Goal: Check status

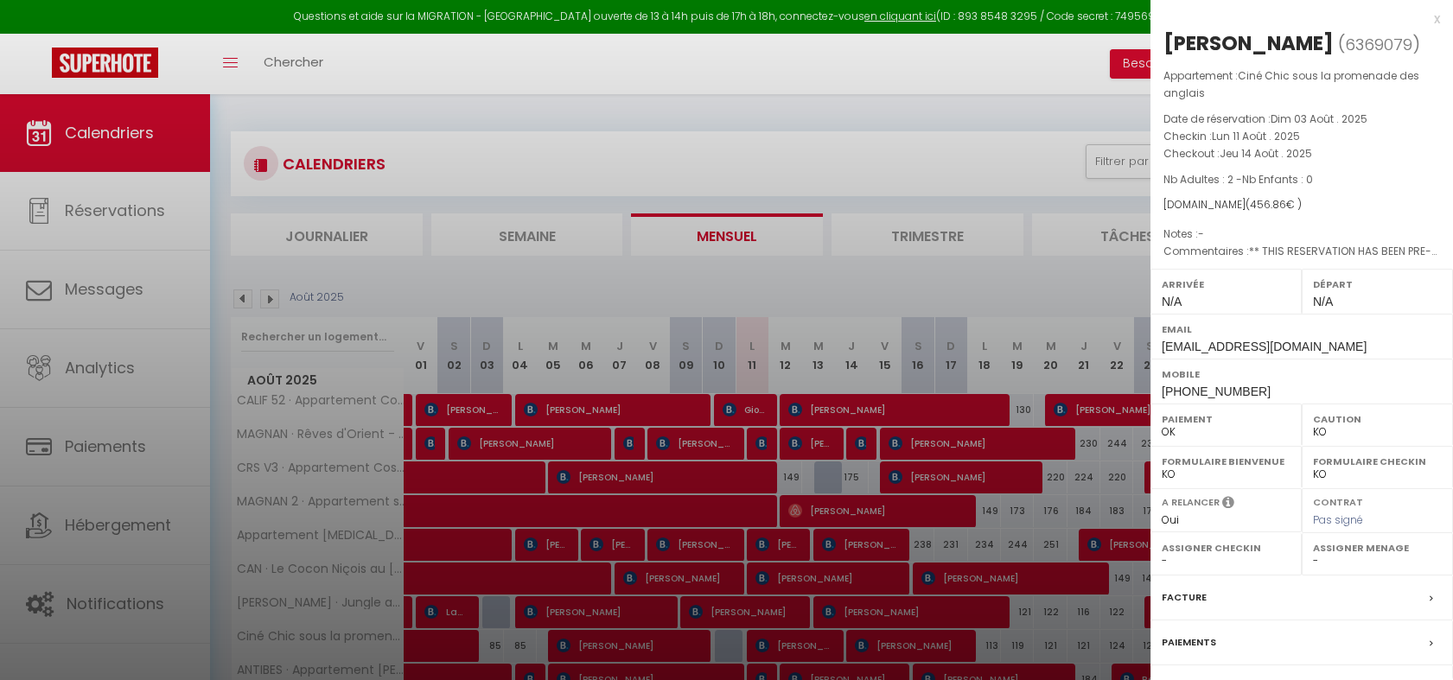
select select "KO"
select select "0"
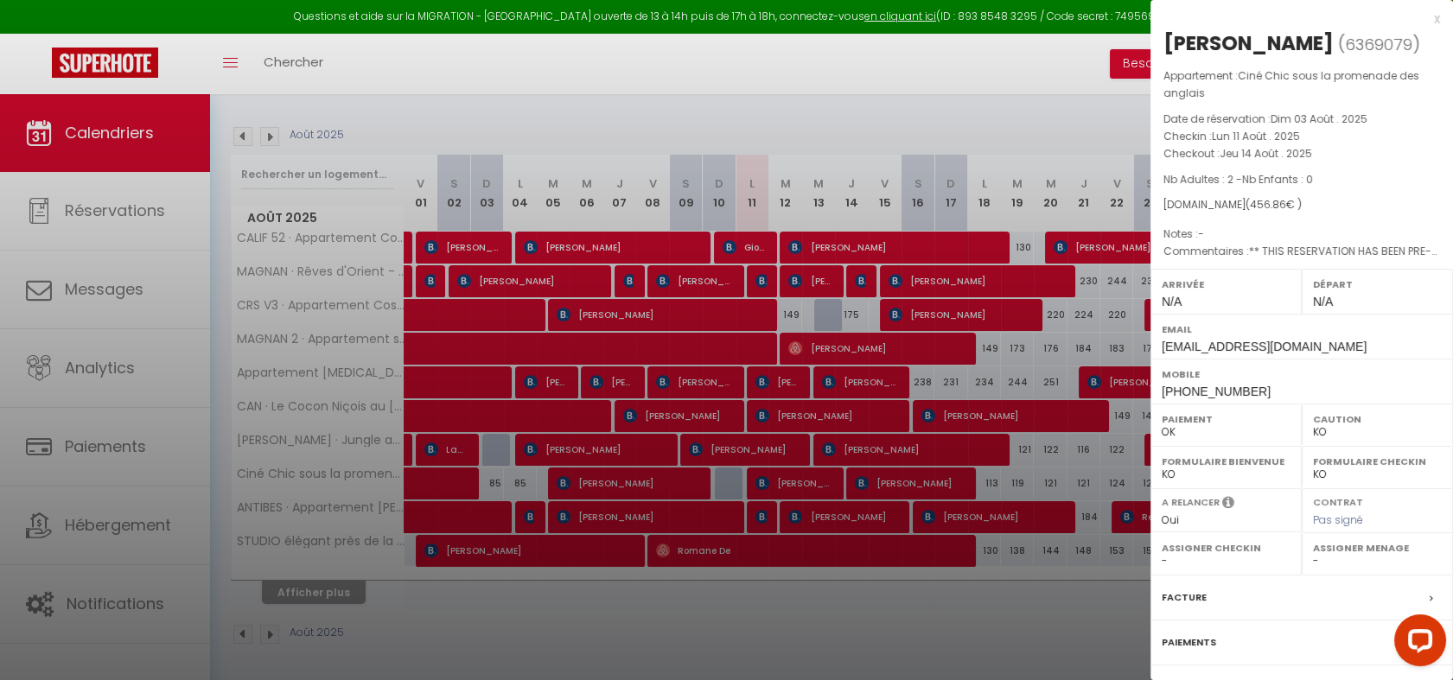
scroll to position [162, 0]
click at [703, 588] on div at bounding box center [726, 340] width 1453 height 680
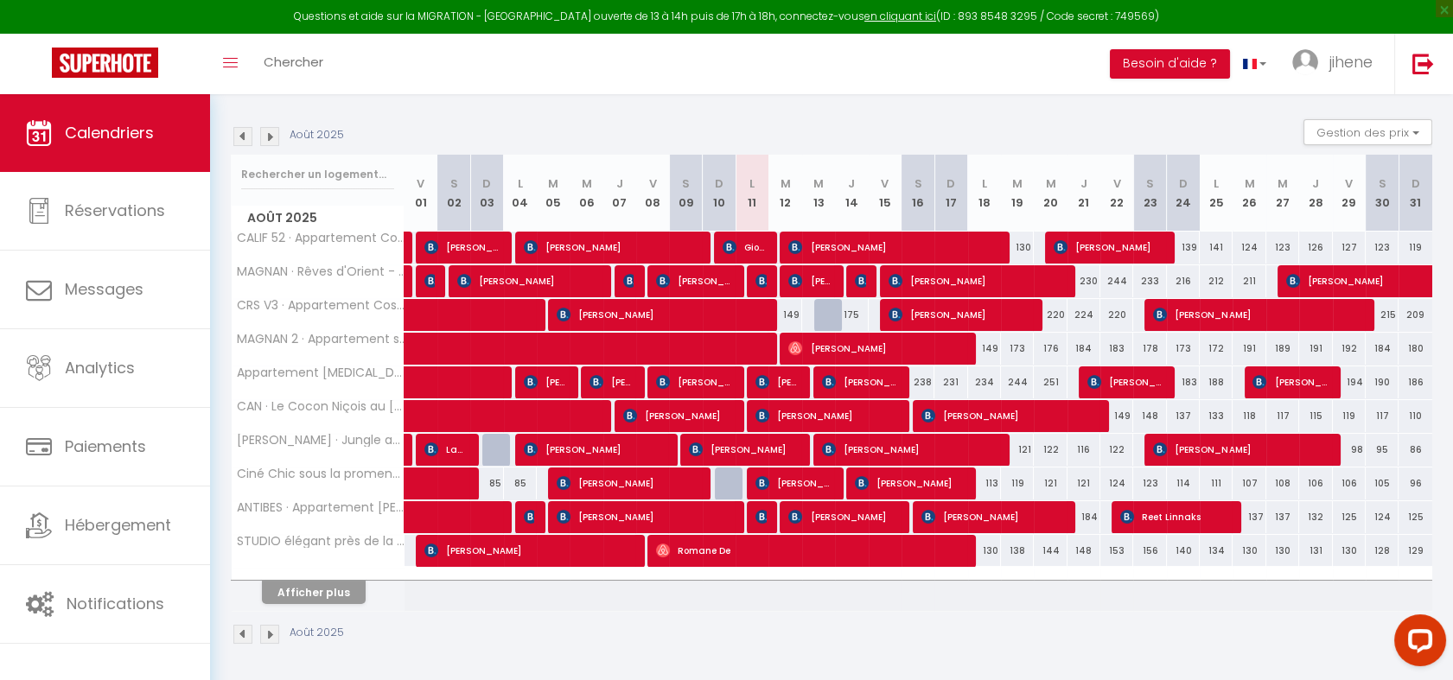
click at [513, 106] on section "Août 2025 Gestion des prix Nb Nuits minimum Règles Disponibilité Août 2025 V 01…" at bounding box center [831, 382] width 1201 height 560
click at [757, 282] on img at bounding box center [762, 281] width 14 height 14
select select "OK"
select select "0"
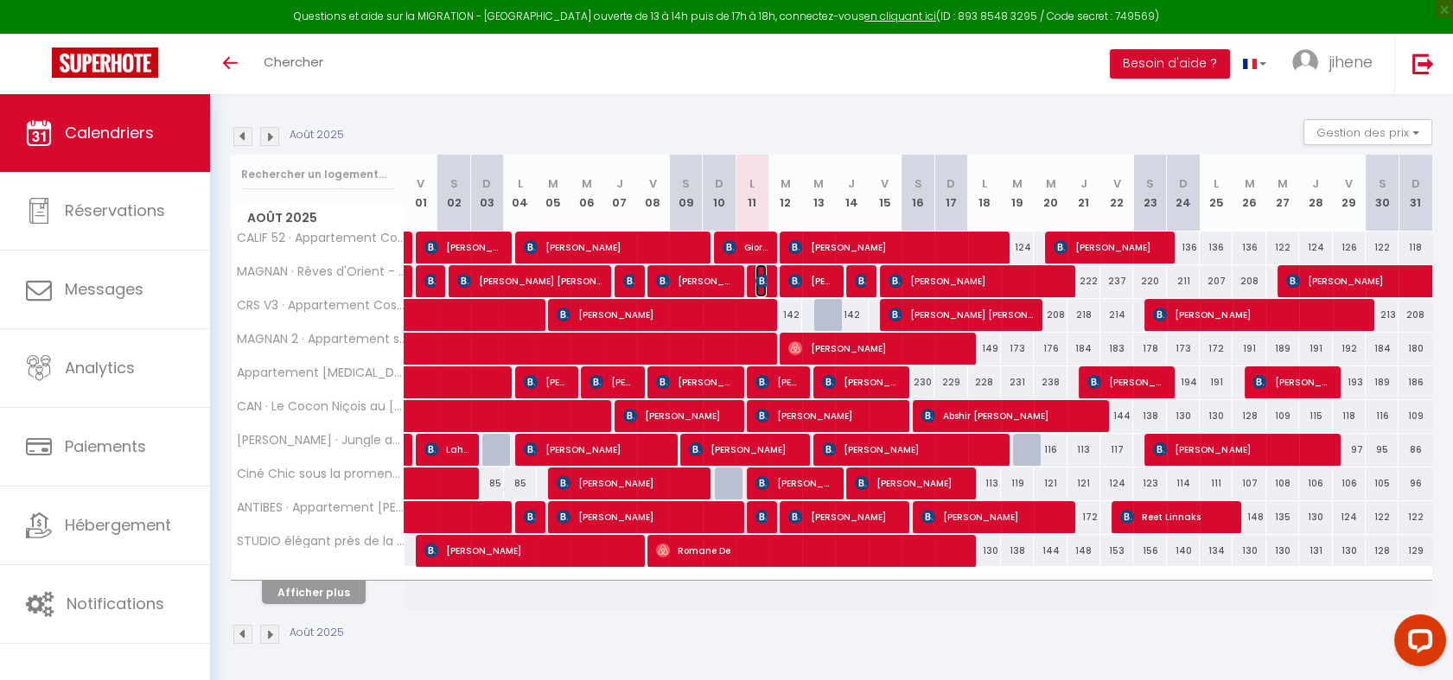
select select "0"
select select "1"
select select
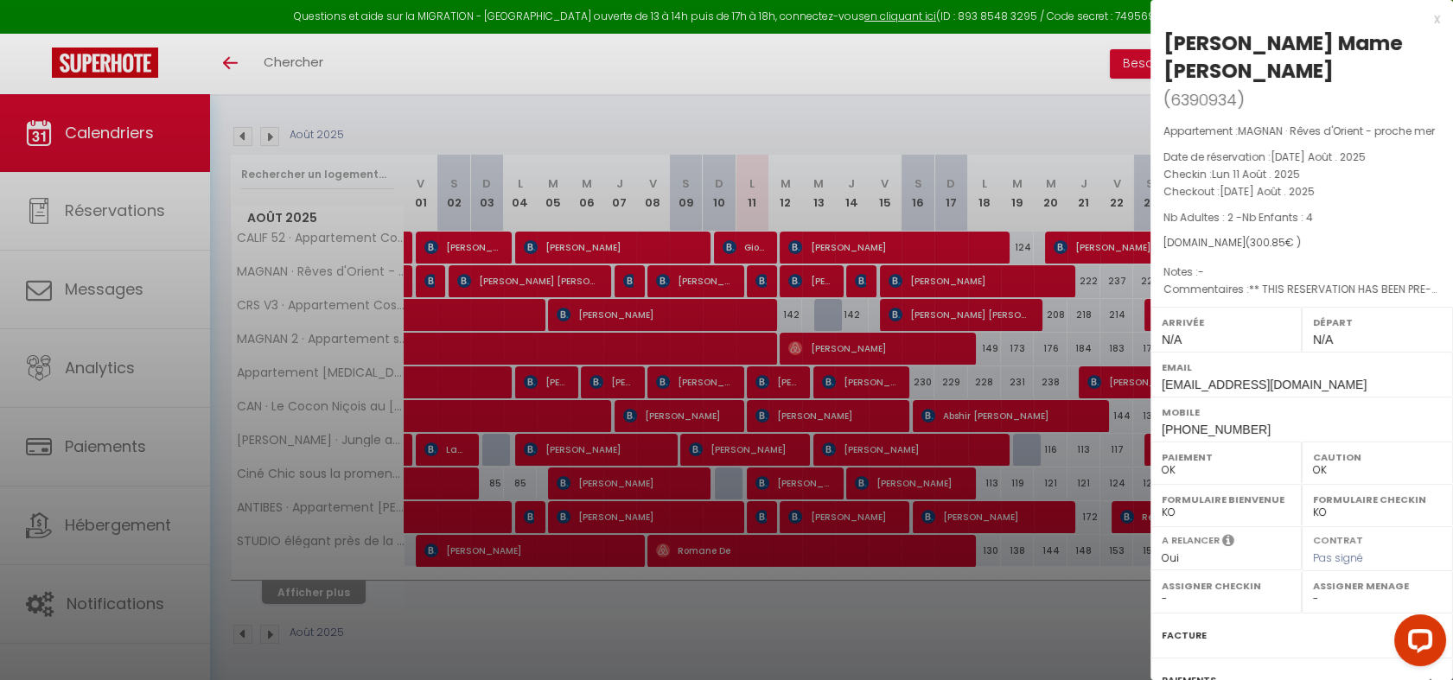
click at [832, 116] on div at bounding box center [726, 340] width 1453 height 680
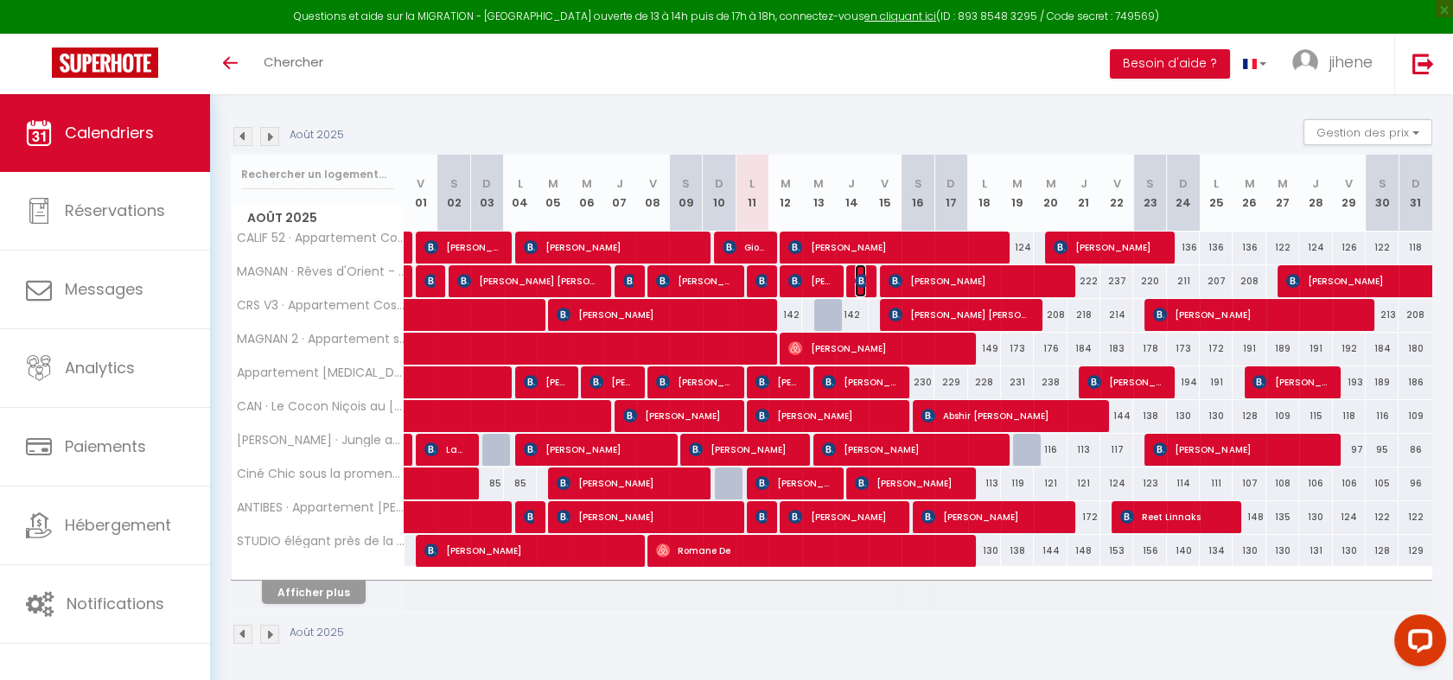
click at [862, 278] on img at bounding box center [862, 281] width 14 height 14
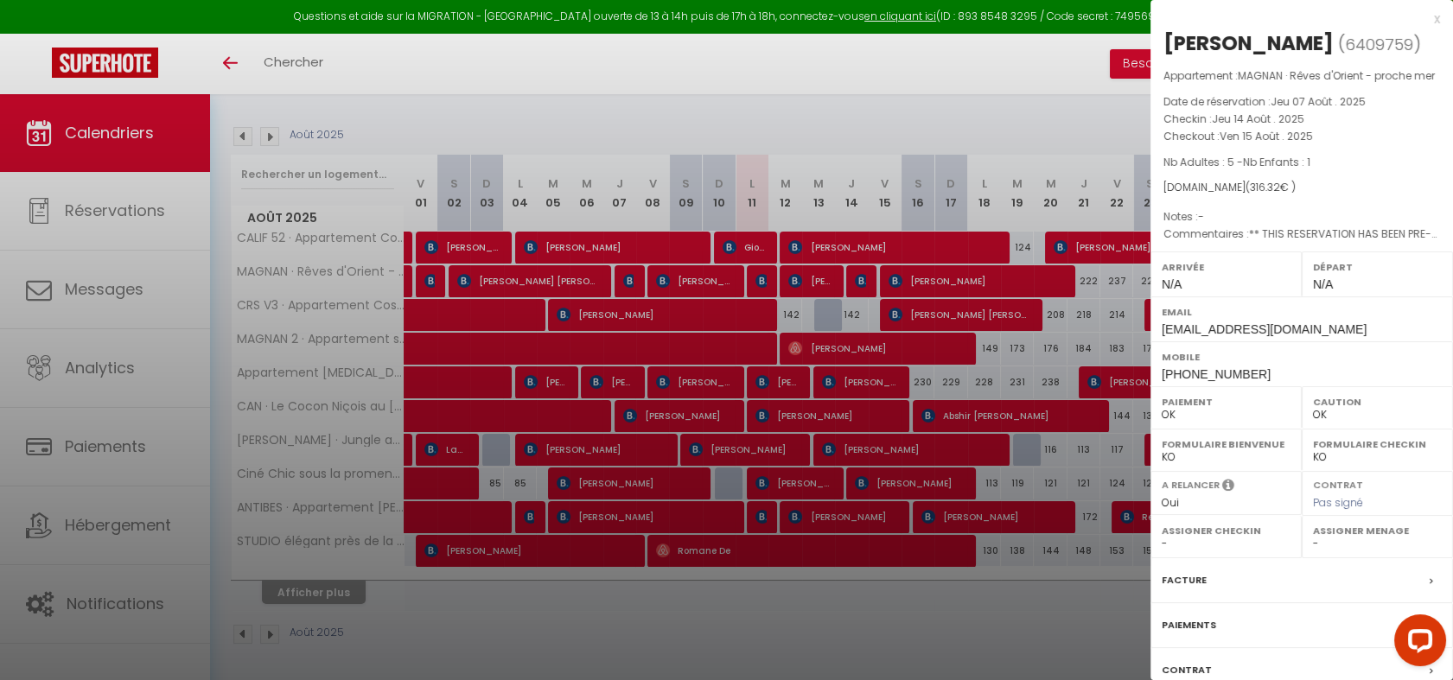
click at [889, 92] on div at bounding box center [726, 340] width 1453 height 680
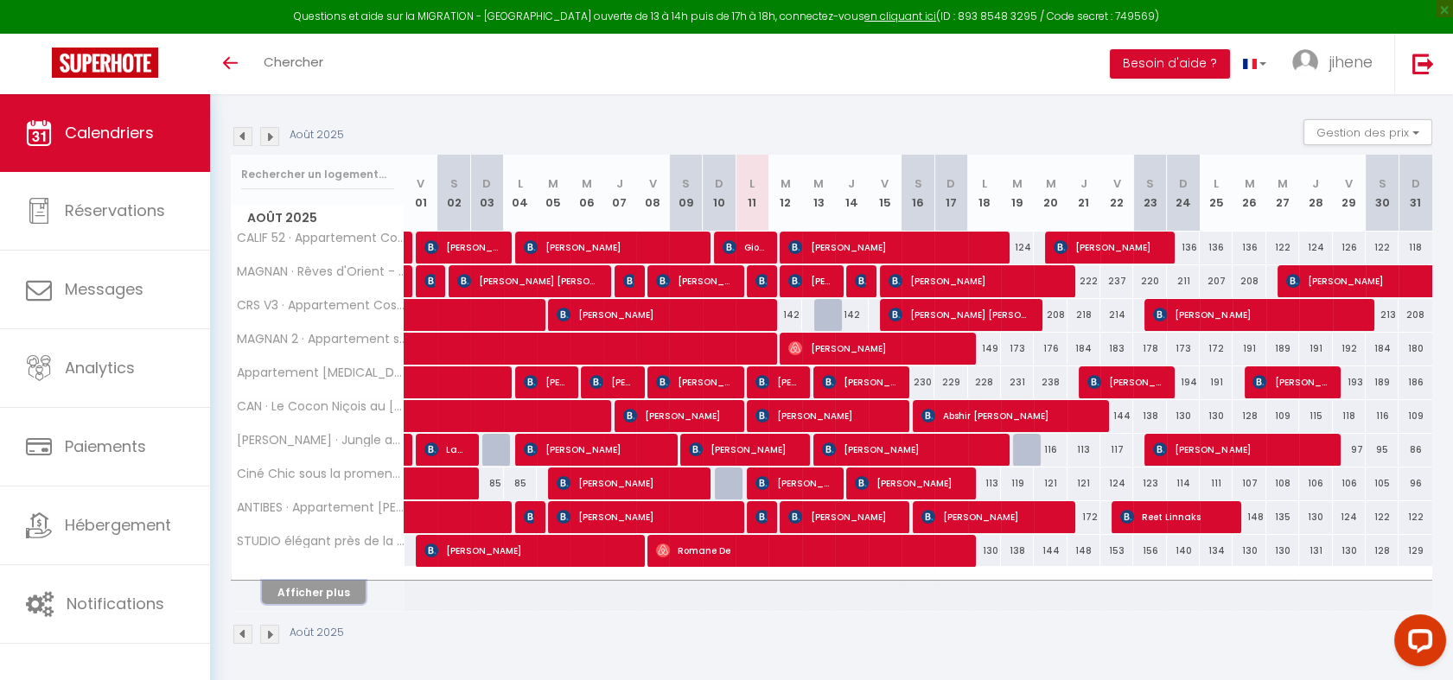
click at [309, 581] on button "Afficher plus" at bounding box center [314, 592] width 104 height 23
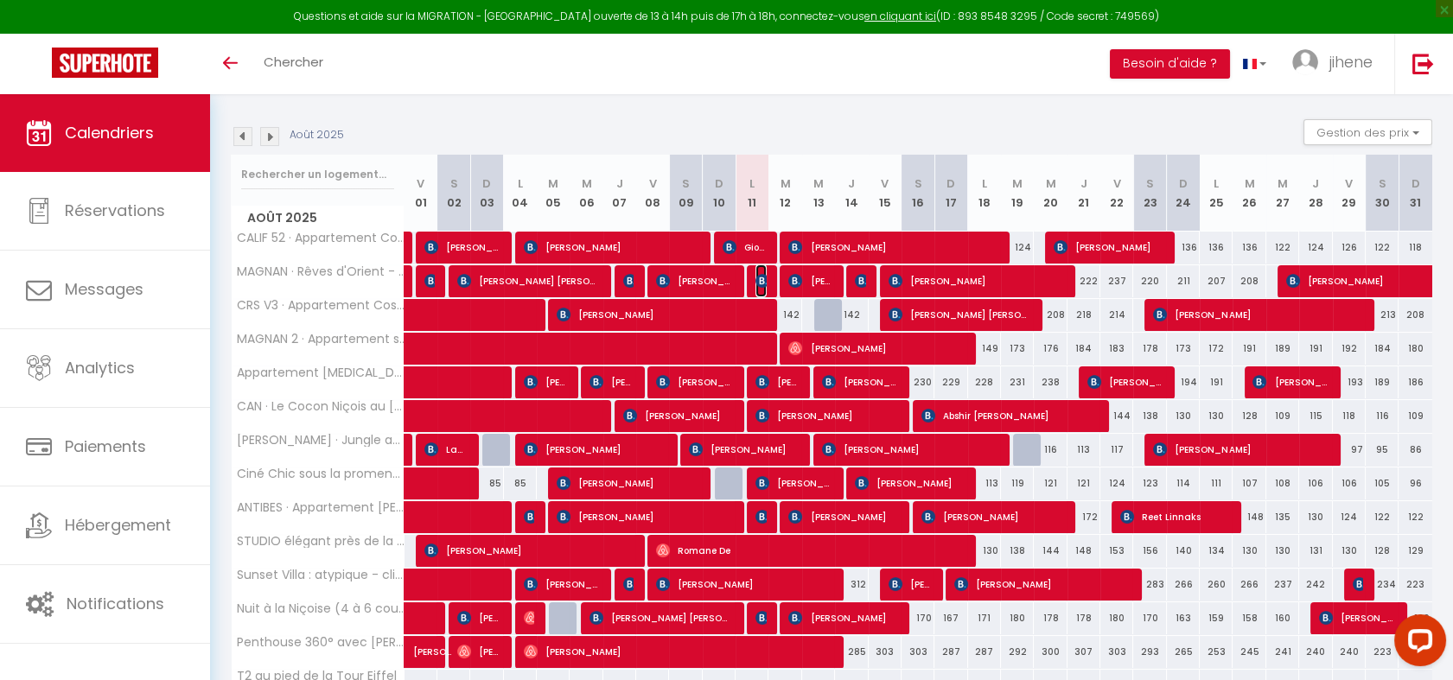
click at [765, 284] on img at bounding box center [762, 281] width 14 height 14
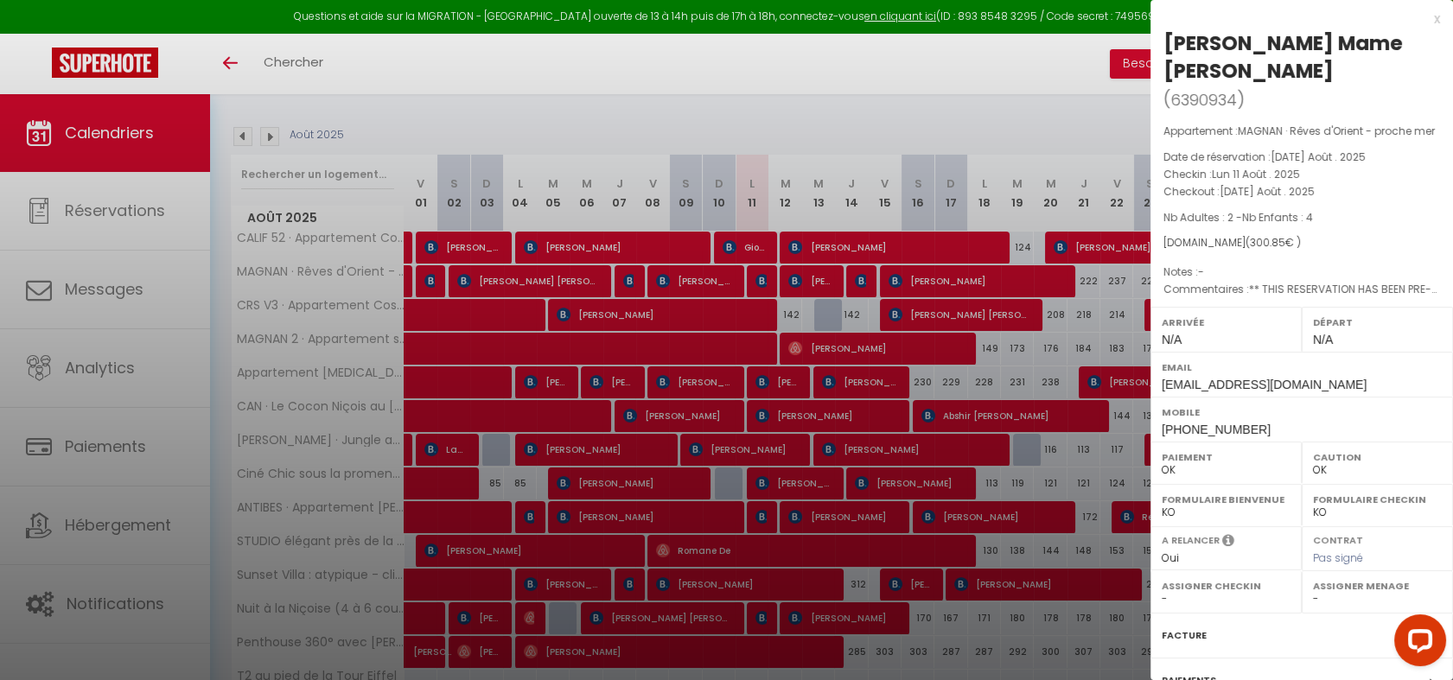
click at [761, 105] on div at bounding box center [726, 340] width 1453 height 680
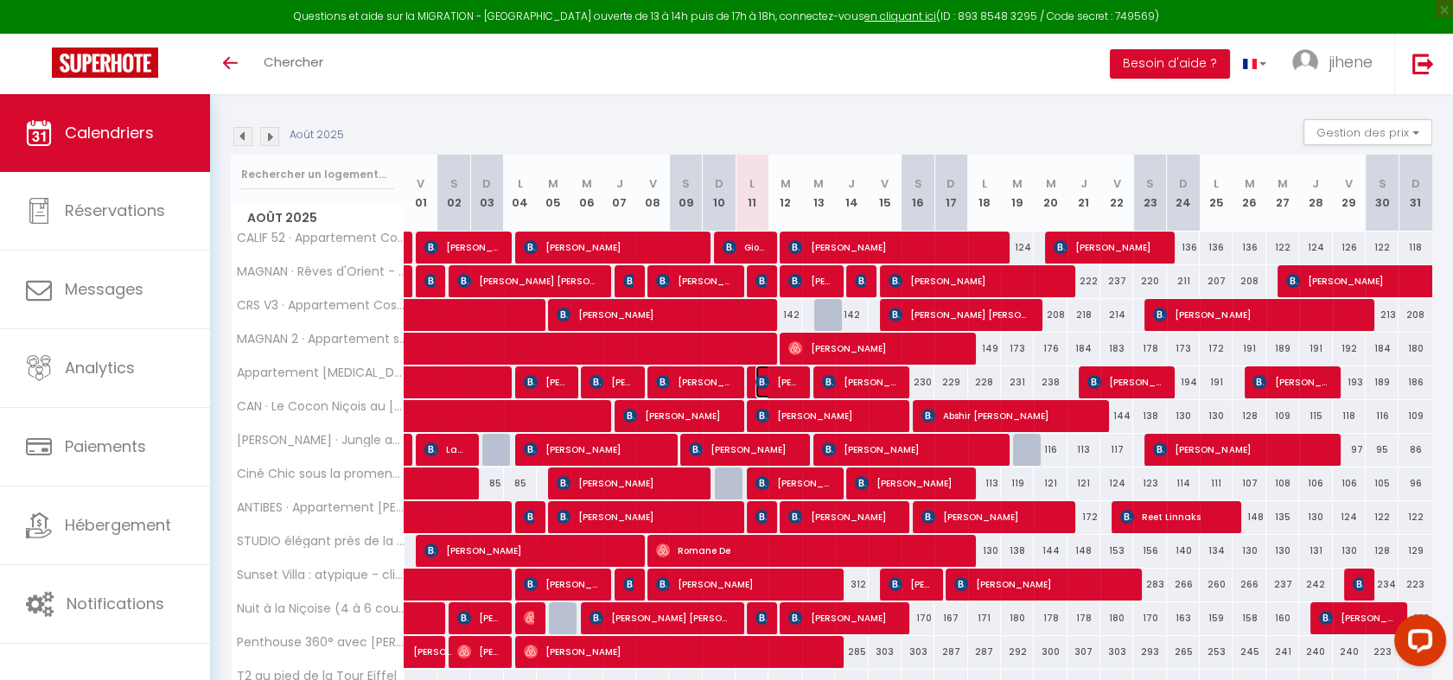
click at [773, 374] on span "[PERSON_NAME]" at bounding box center [777, 382] width 44 height 33
select select "KO"
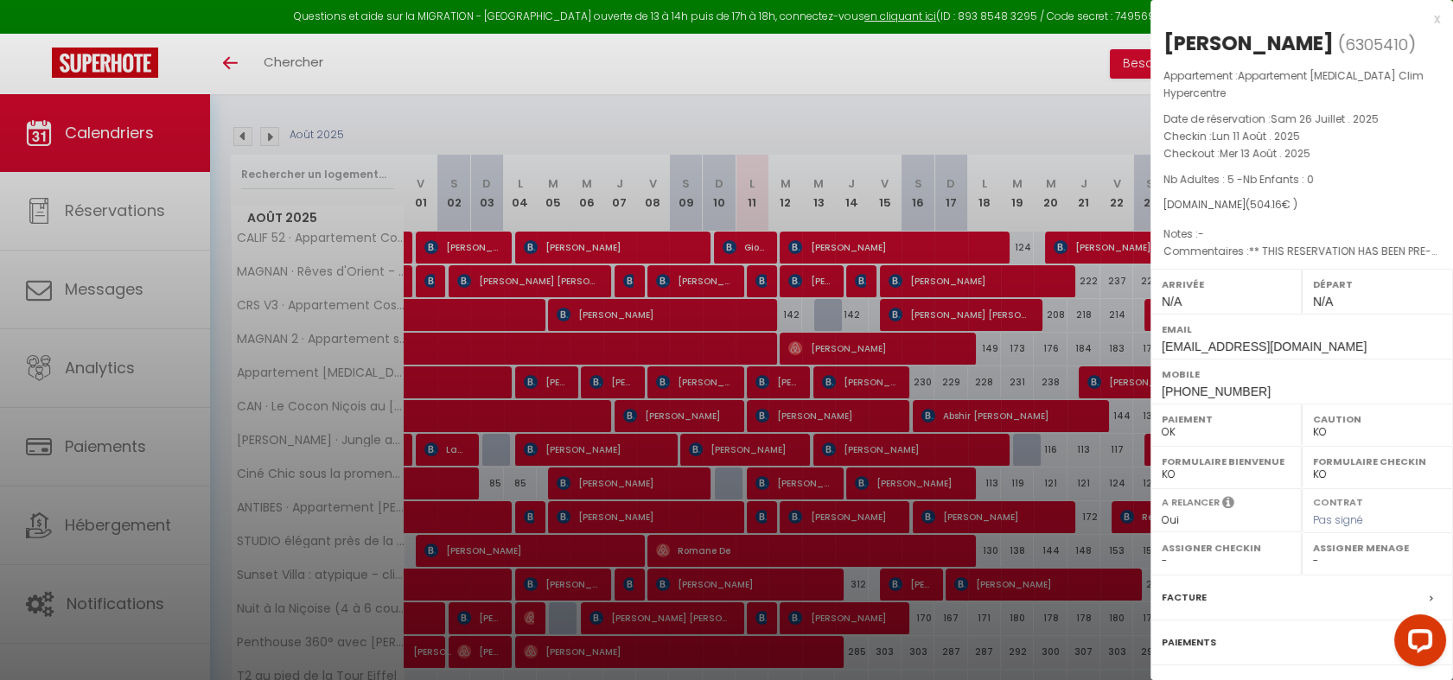
click at [733, 96] on div at bounding box center [726, 340] width 1453 height 680
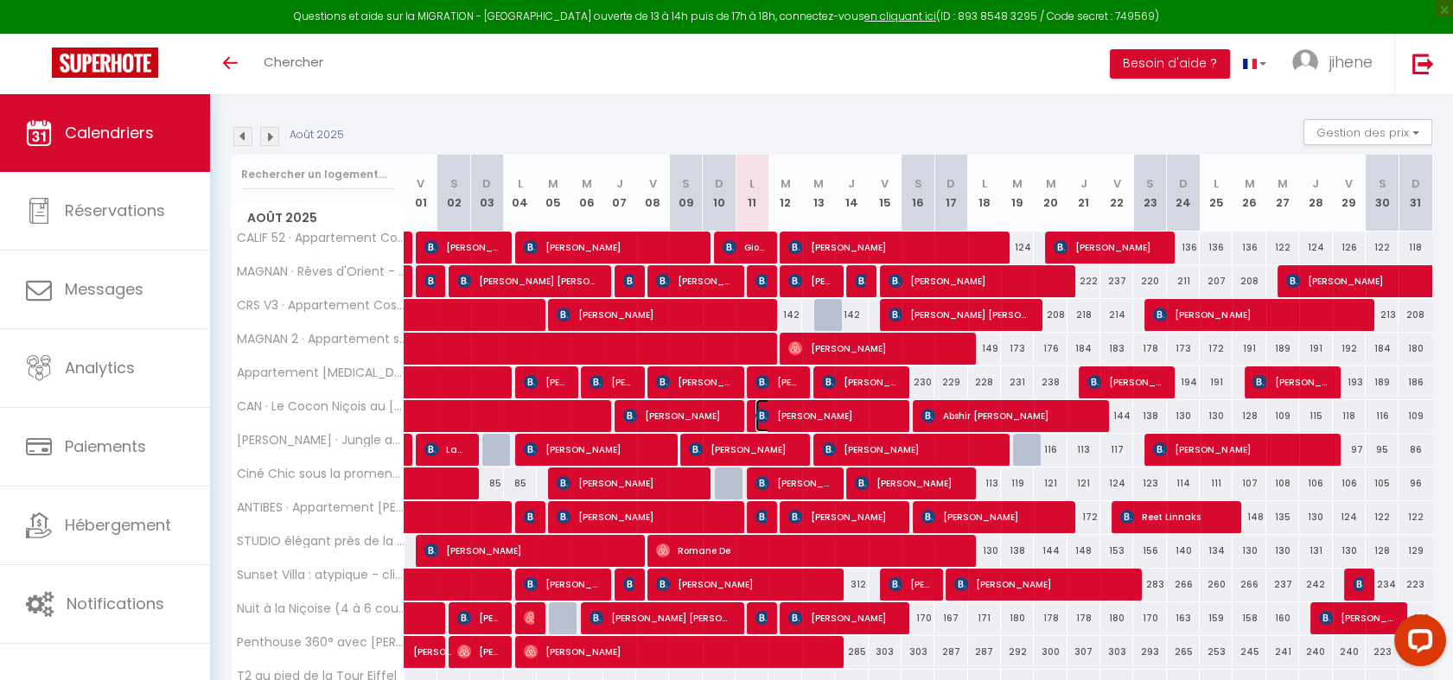
click at [810, 418] on span "[PERSON_NAME]" at bounding box center [826, 415] width 143 height 33
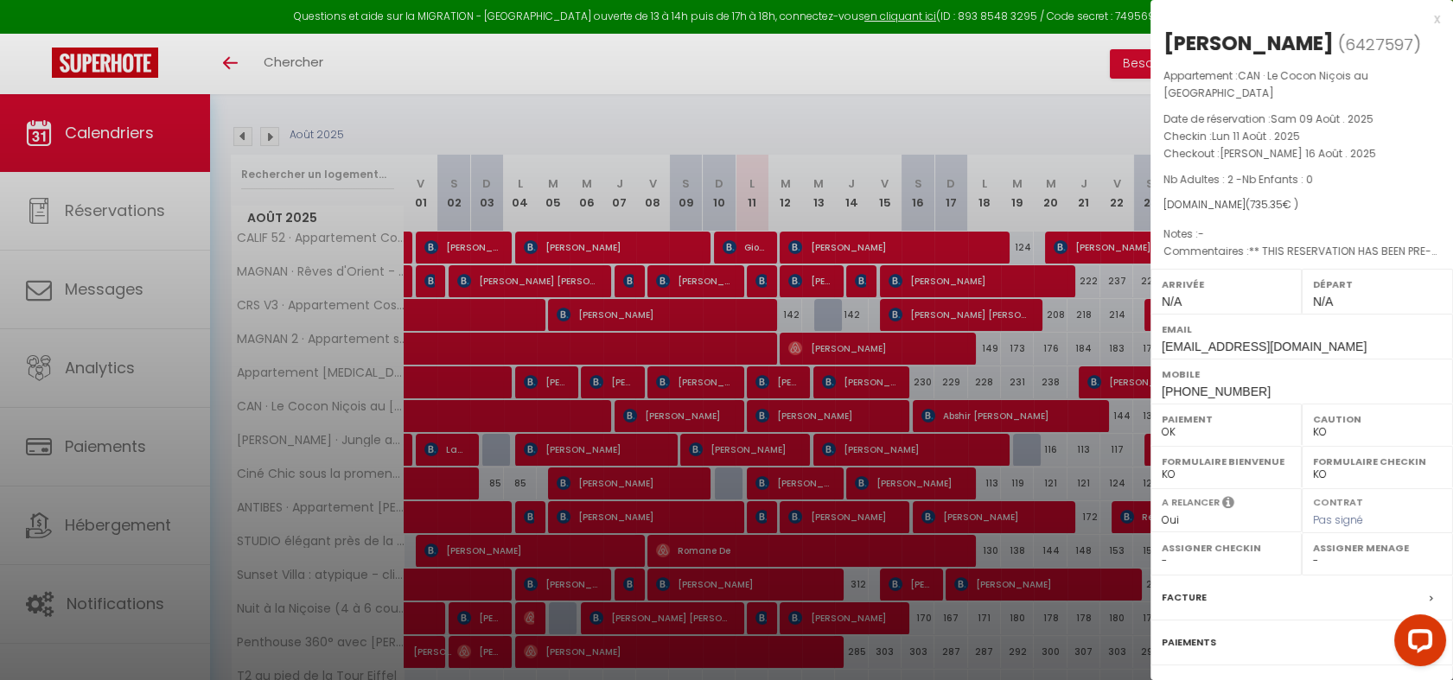
click at [100, 346] on div at bounding box center [726, 340] width 1453 height 680
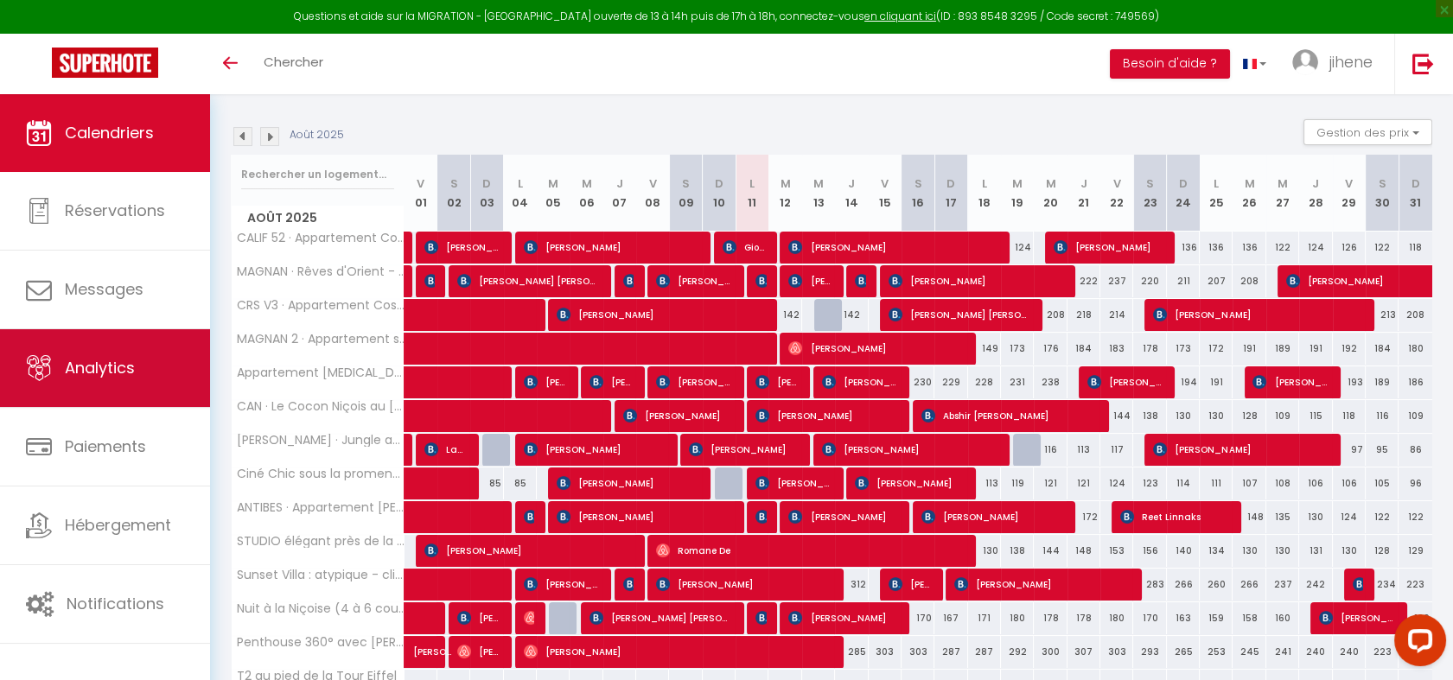
click at [104, 357] on span "Analytics" at bounding box center [100, 368] width 70 height 22
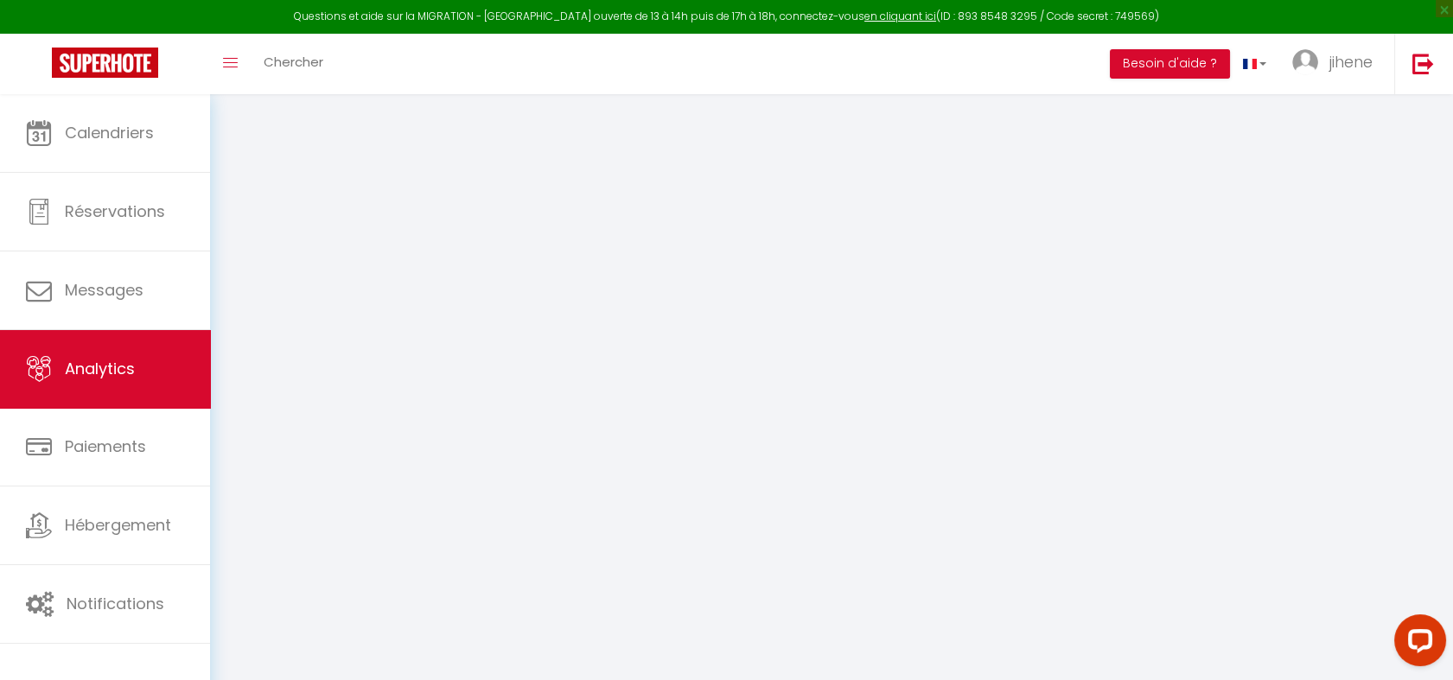
select select "2025"
select select "8"
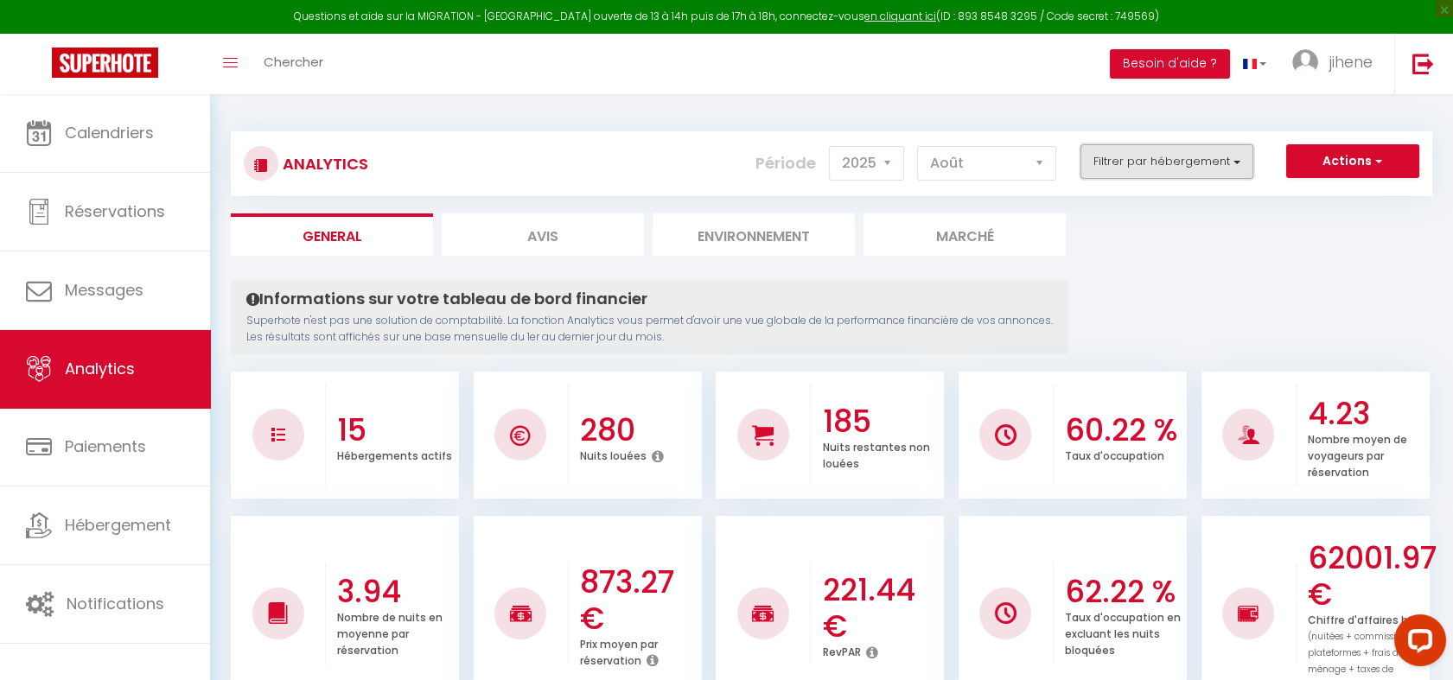
click at [1180, 152] on button "Filtrer par hébergement" at bounding box center [1166, 161] width 173 height 35
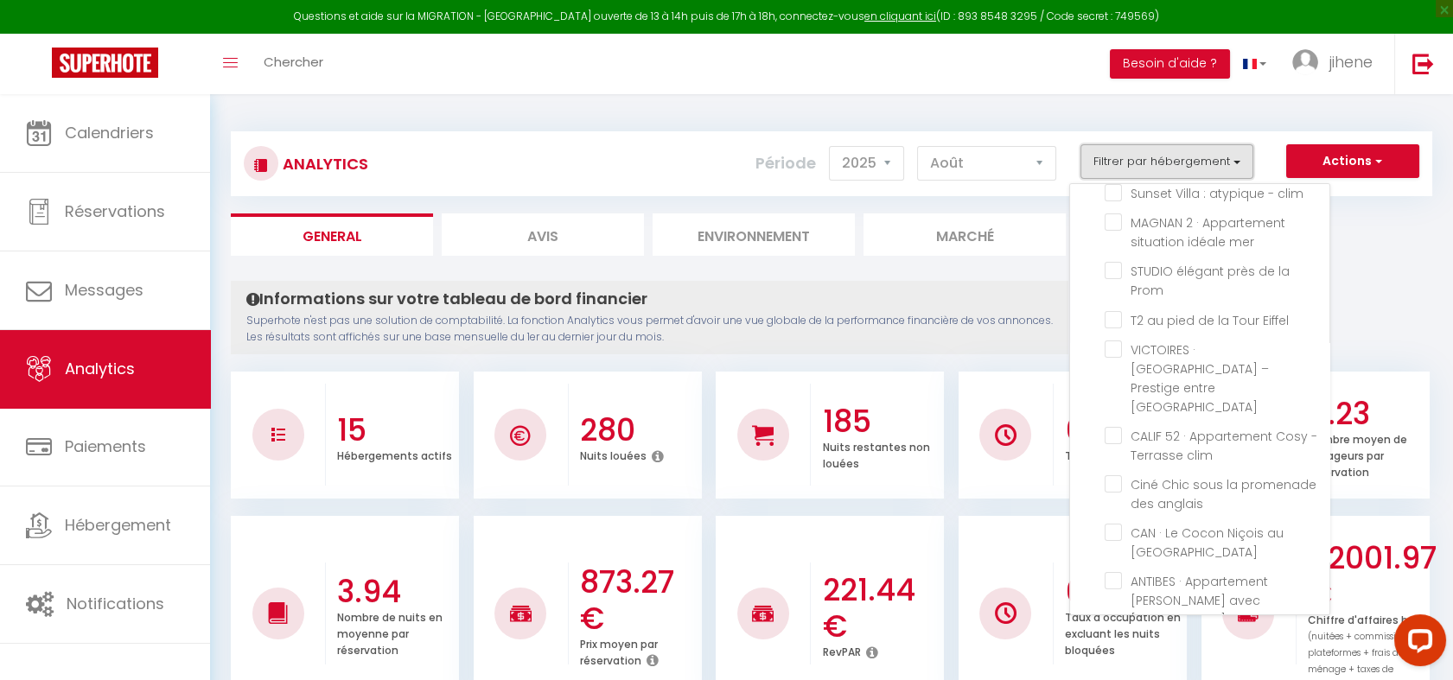
scroll to position [283, 0]
click at [1174, 570] on span "ANTIBES · Appartement [PERSON_NAME] avec [PERSON_NAME]" at bounding box center [1198, 597] width 137 height 55
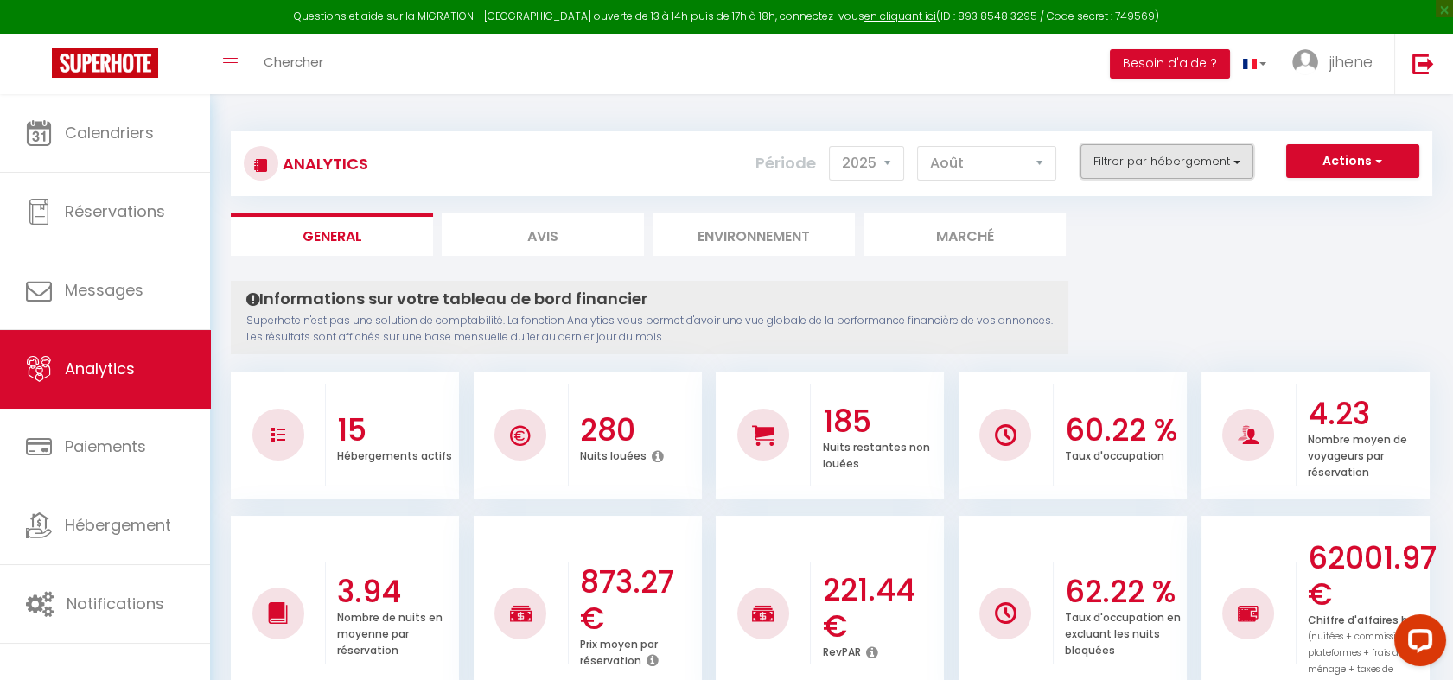
click at [1193, 158] on button "Filtrer par hébergement" at bounding box center [1166, 161] width 173 height 35
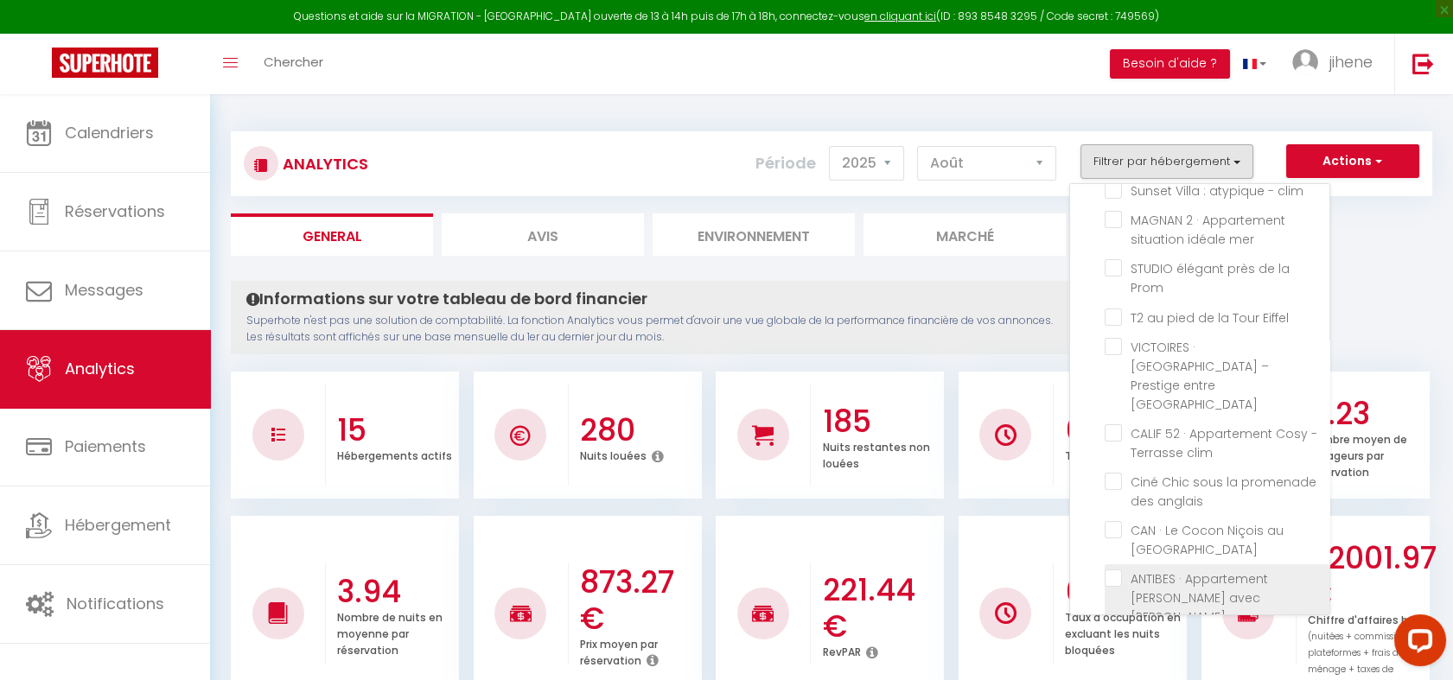
click at [1119, 569] on Piscine "checkbox" at bounding box center [1216, 577] width 225 height 17
checkbox Piscine "true"
checkbox Parking "false"
checkbox Jacuzzi "false"
checkbox Clim "false"
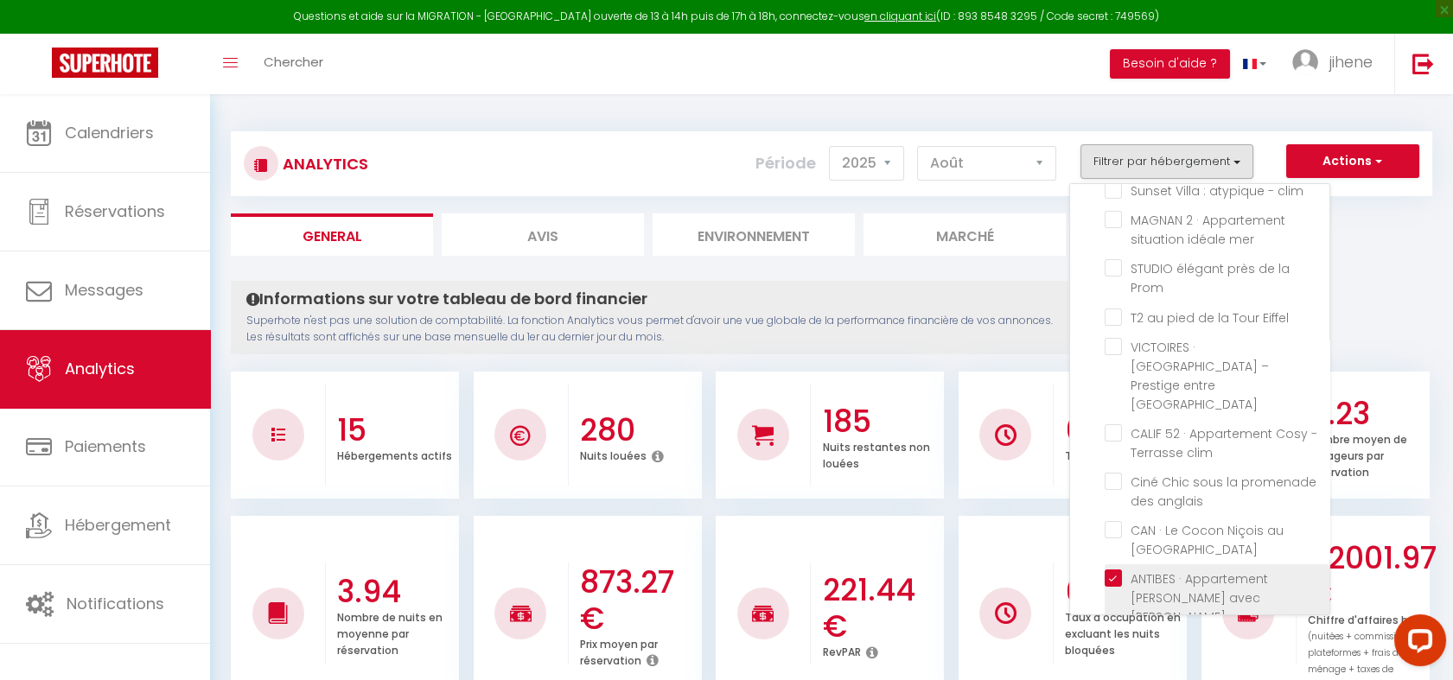
checkbox Hypercentre "false"
checkbox couchages\) "false"
checkbox clim "false"
checkbox mer "false"
checkbox Prom "false"
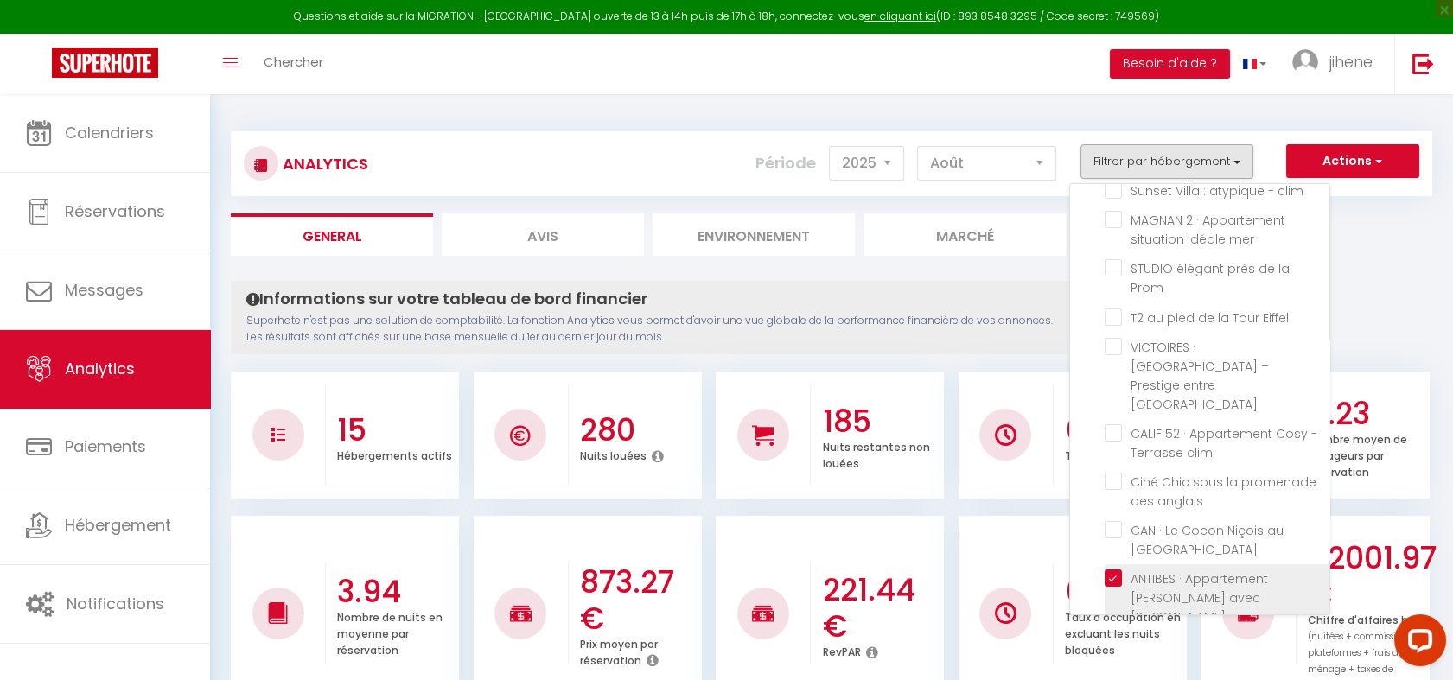
checkbox Eiffel "false"
checkbox Opéra "false"
checkbox clim "false"
checkbox anglais "false"
checkbox Clim "false"
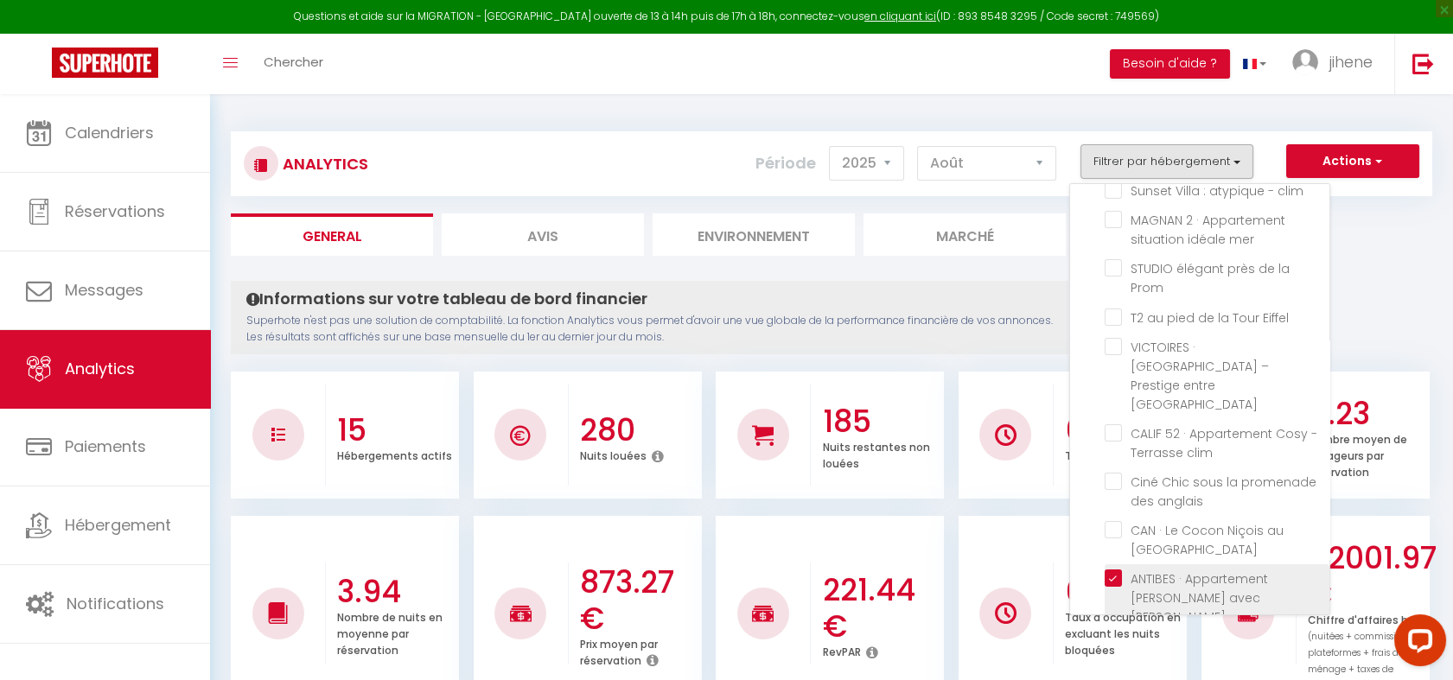
checkbox mer "false"
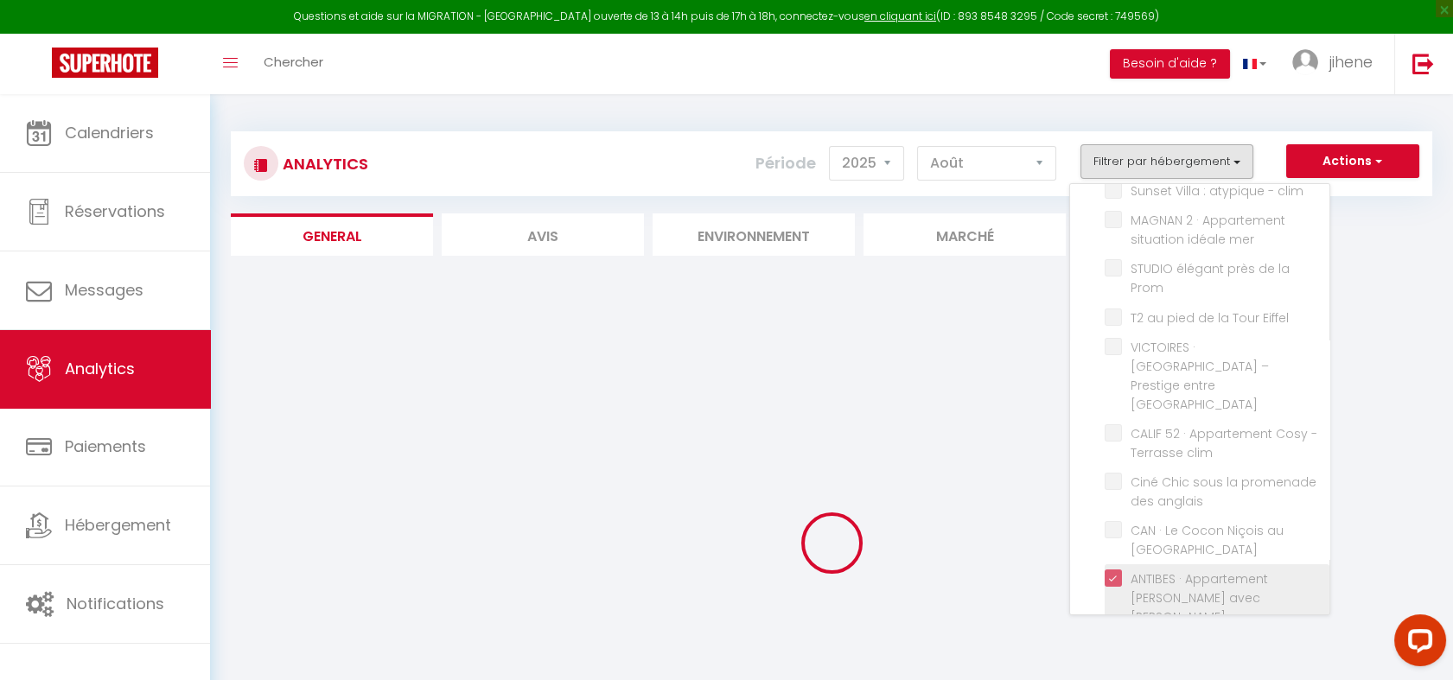
checkbox Parking "false"
checkbox Jacuzzi "false"
checkbox Clim "false"
checkbox Hypercentre "false"
checkbox couchages\) "false"
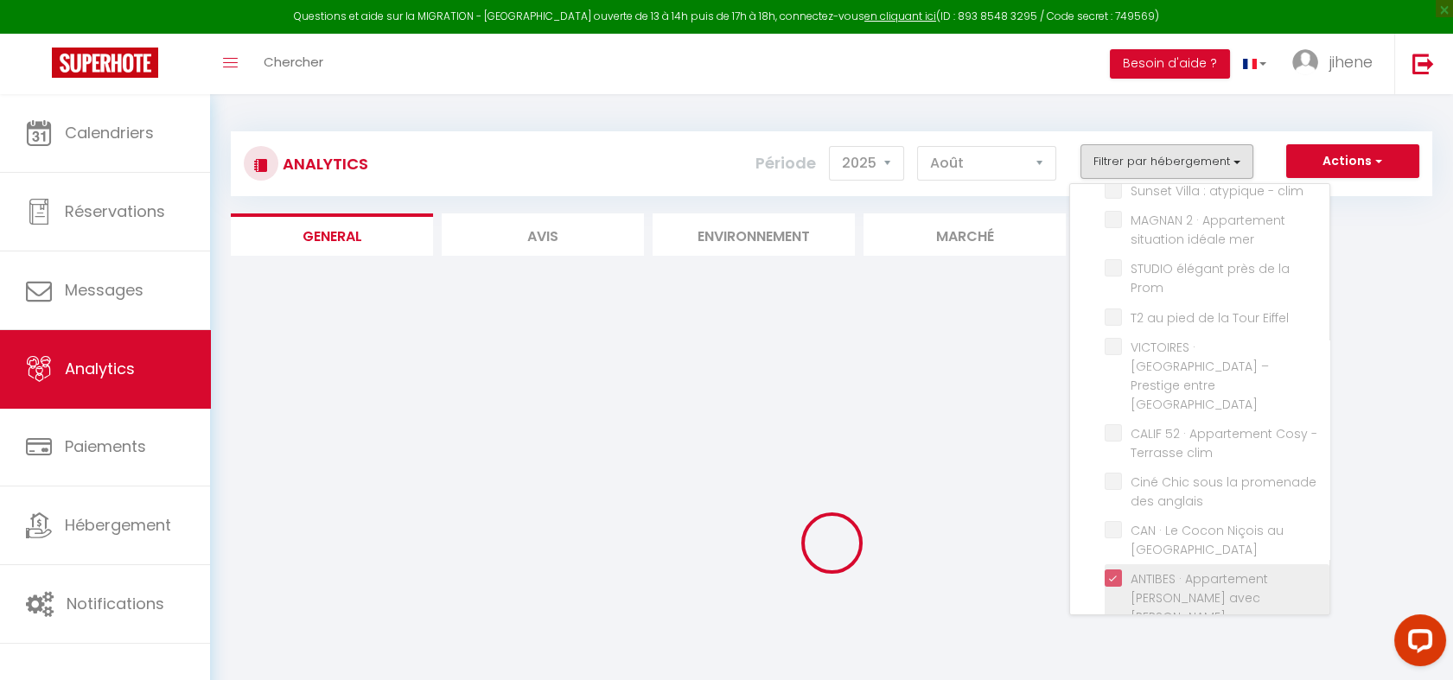
checkbox clim "false"
checkbox mer "false"
checkbox Prom "false"
checkbox Eiffel "false"
checkbox Opéra "false"
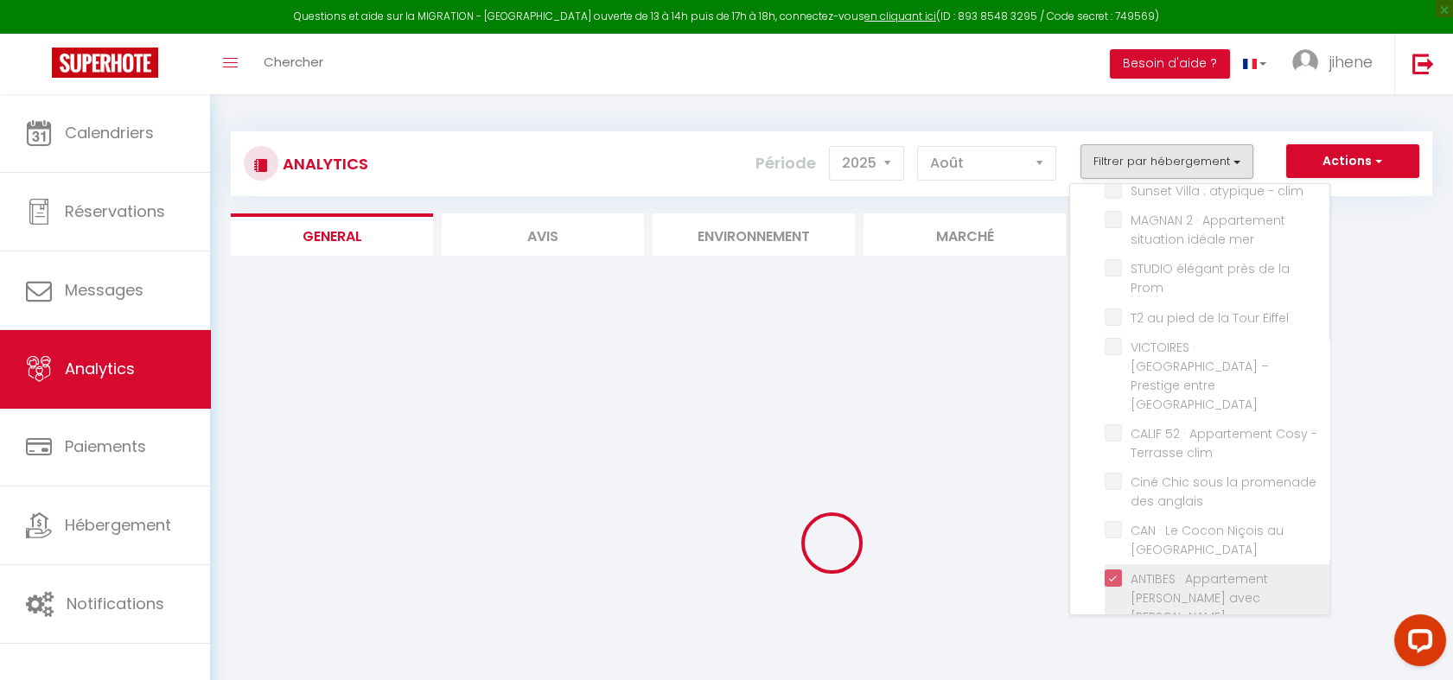
checkbox clim "false"
checkbox anglais "false"
checkbox Clim "false"
checkbox mer "false"
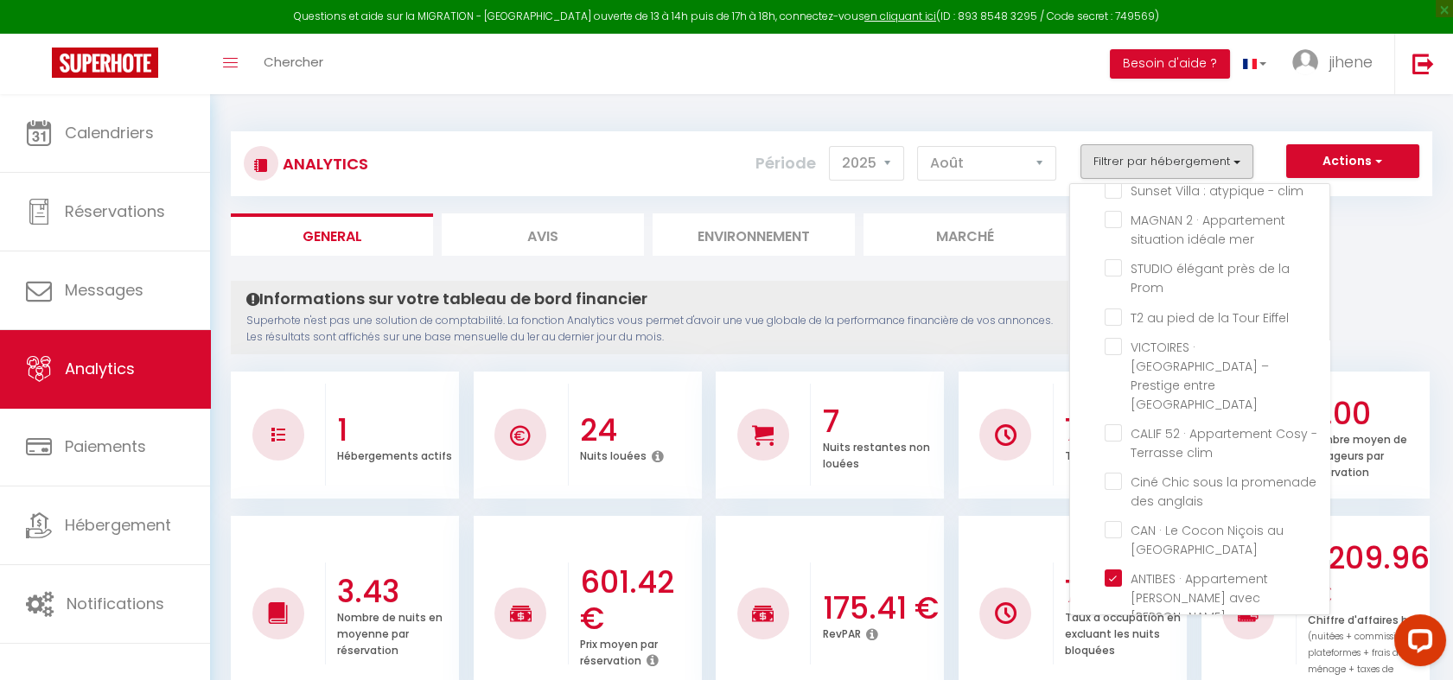
click at [1376, 253] on ul "General Avis Environnement Marché" at bounding box center [831, 234] width 1201 height 42
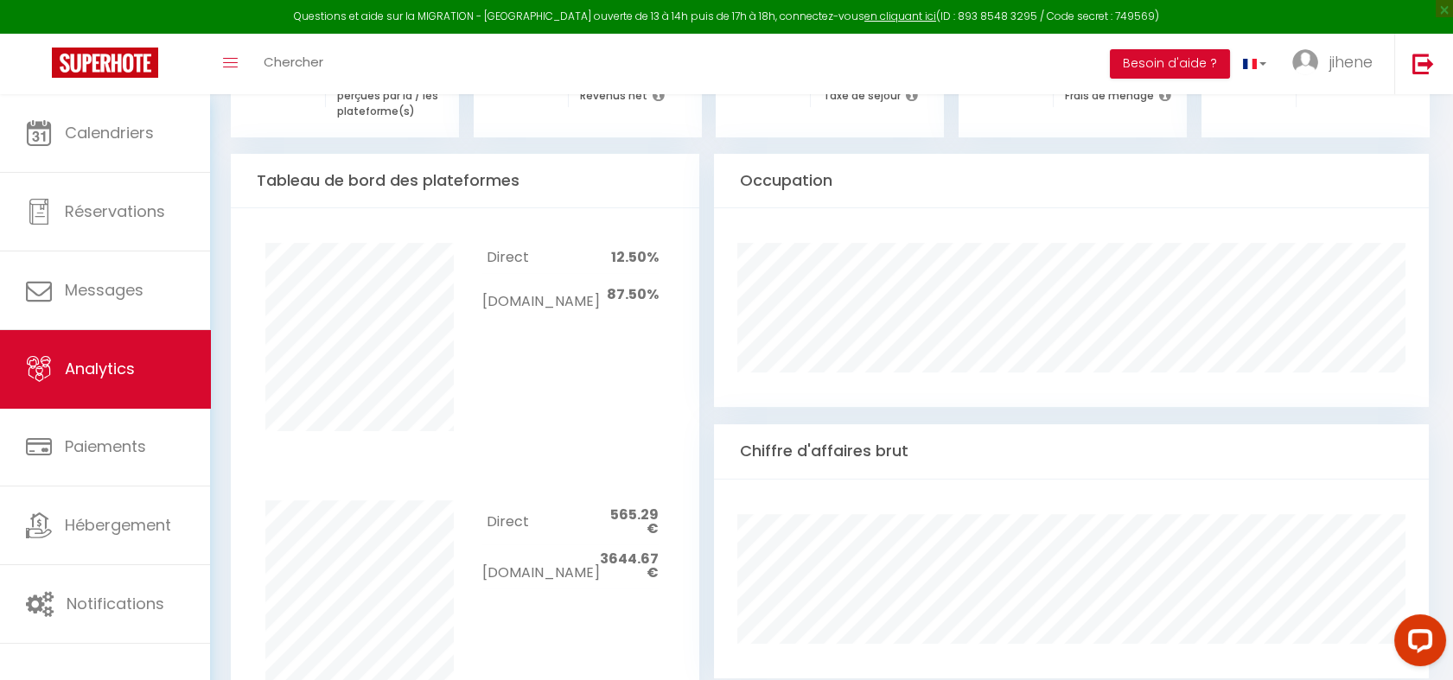
scroll to position [1467, 0]
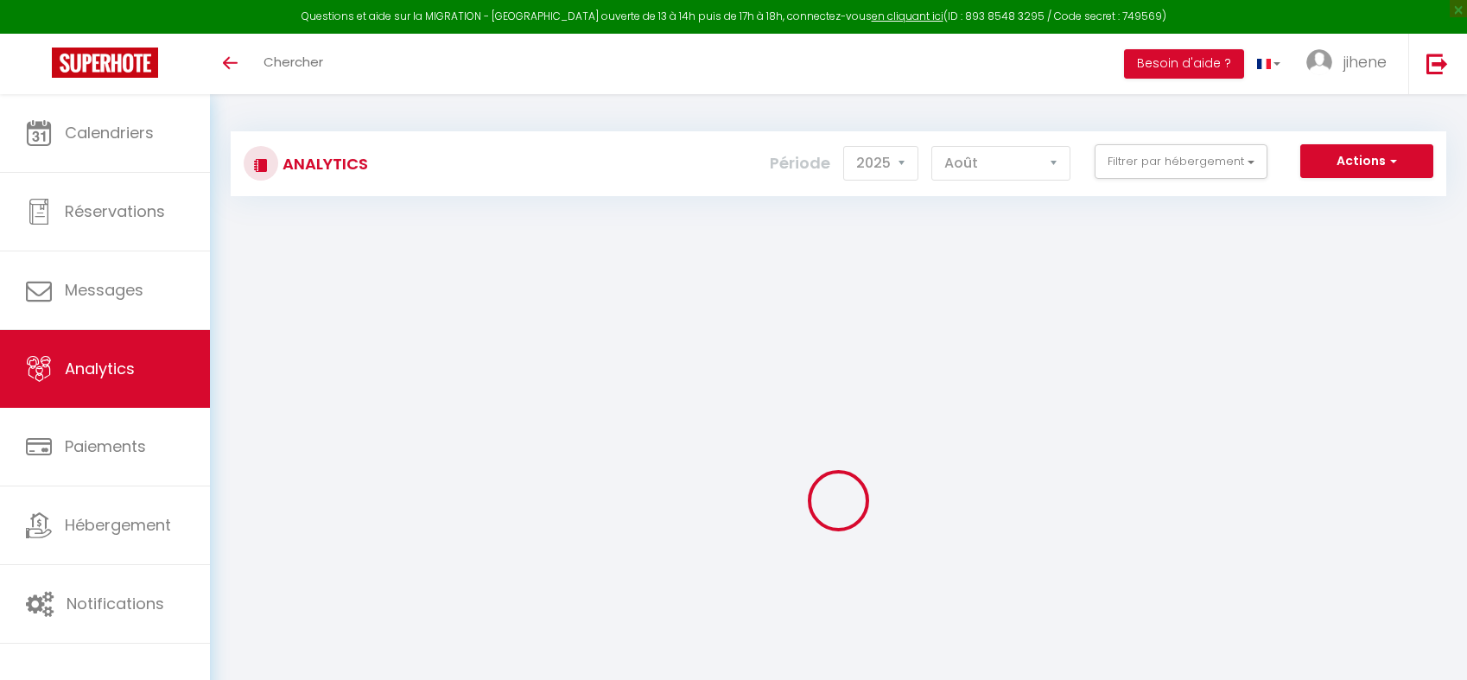
select select "2025"
select select "8"
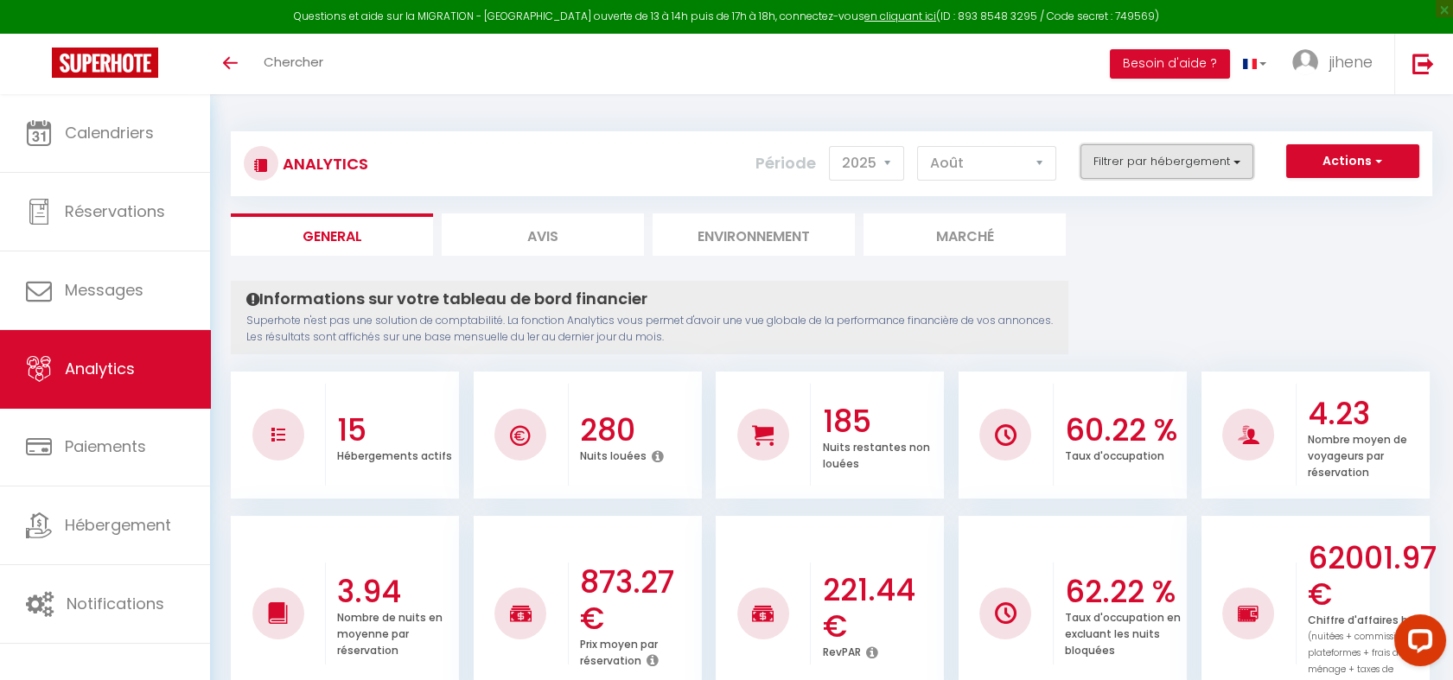
click at [1159, 173] on button "Filtrer par hébergement" at bounding box center [1166, 161] width 173 height 35
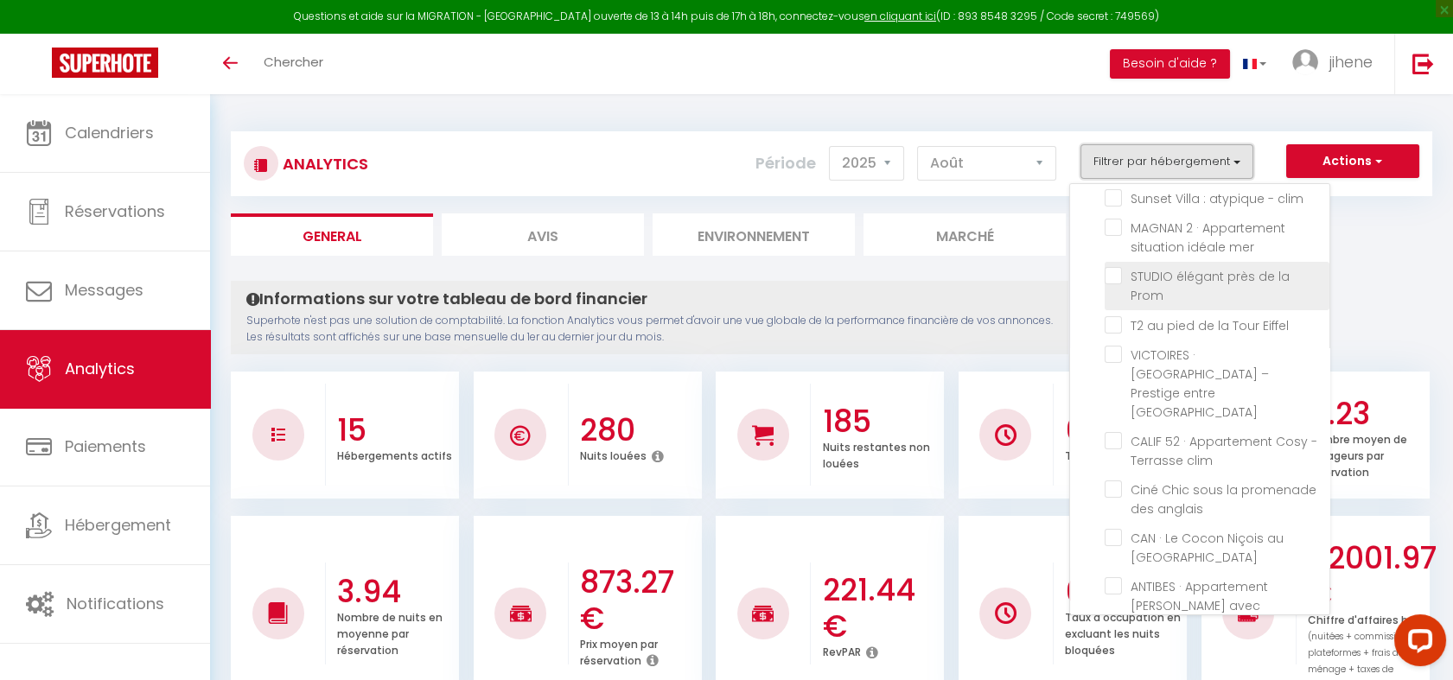
scroll to position [283, 0]
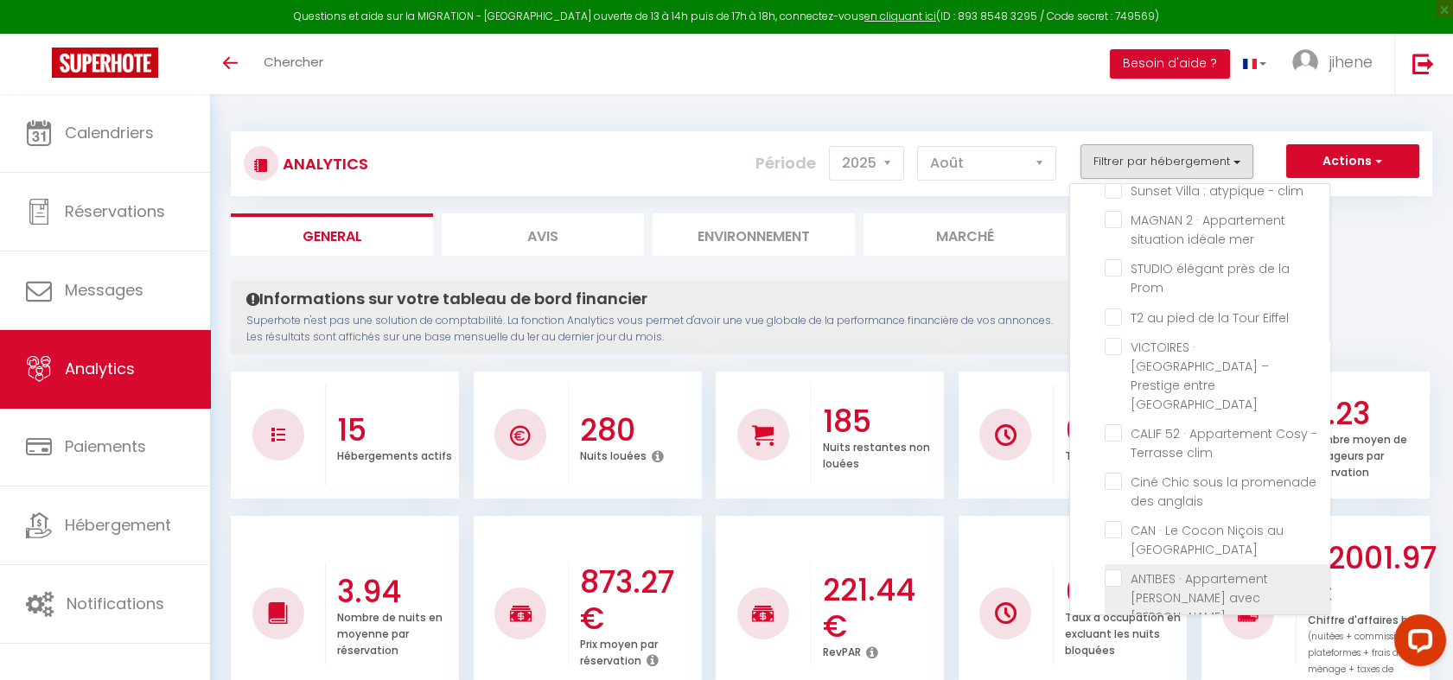
click at [1117, 569] on Piscine "checkbox" at bounding box center [1216, 577] width 225 height 17
checkbox Piscine "true"
checkbox Parking "false"
checkbox Jacuzzi "false"
checkbox Clim "false"
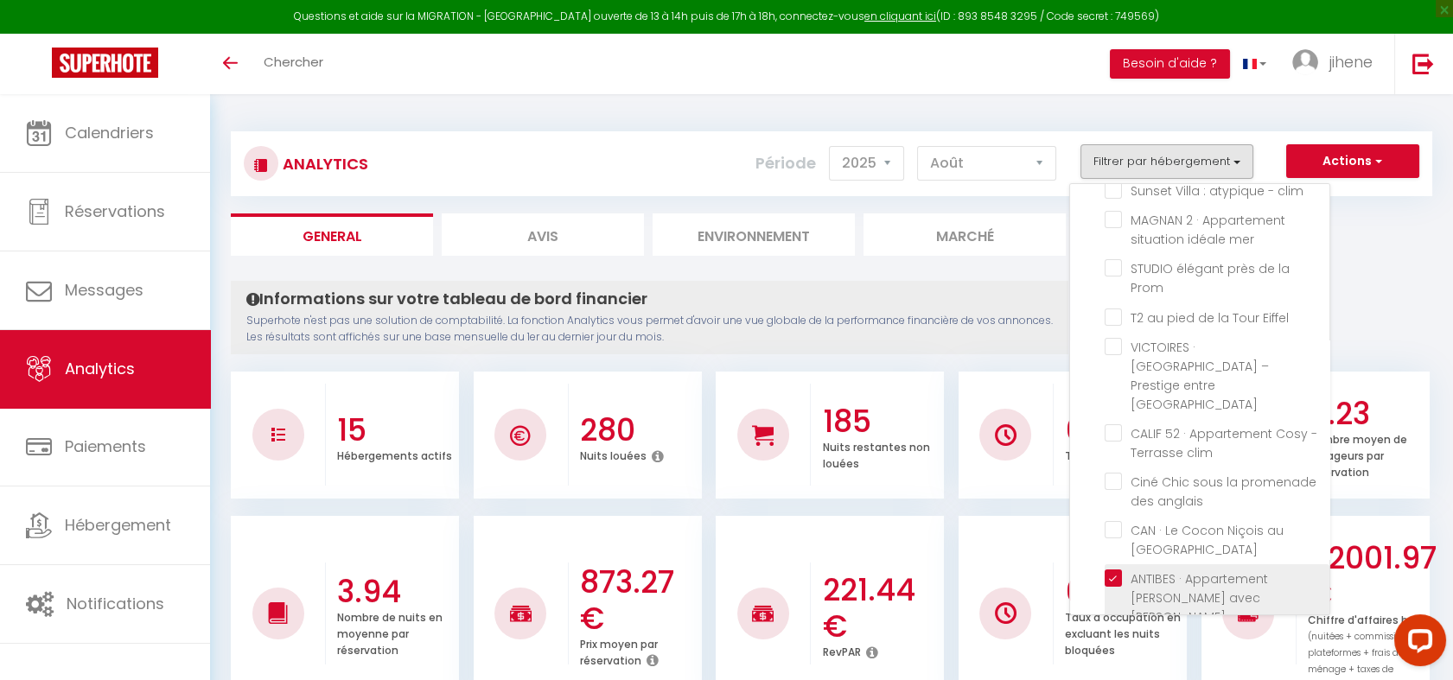
checkbox Hypercentre "false"
checkbox couchages\) "false"
checkbox clim "false"
checkbox mer "false"
checkbox Prom "false"
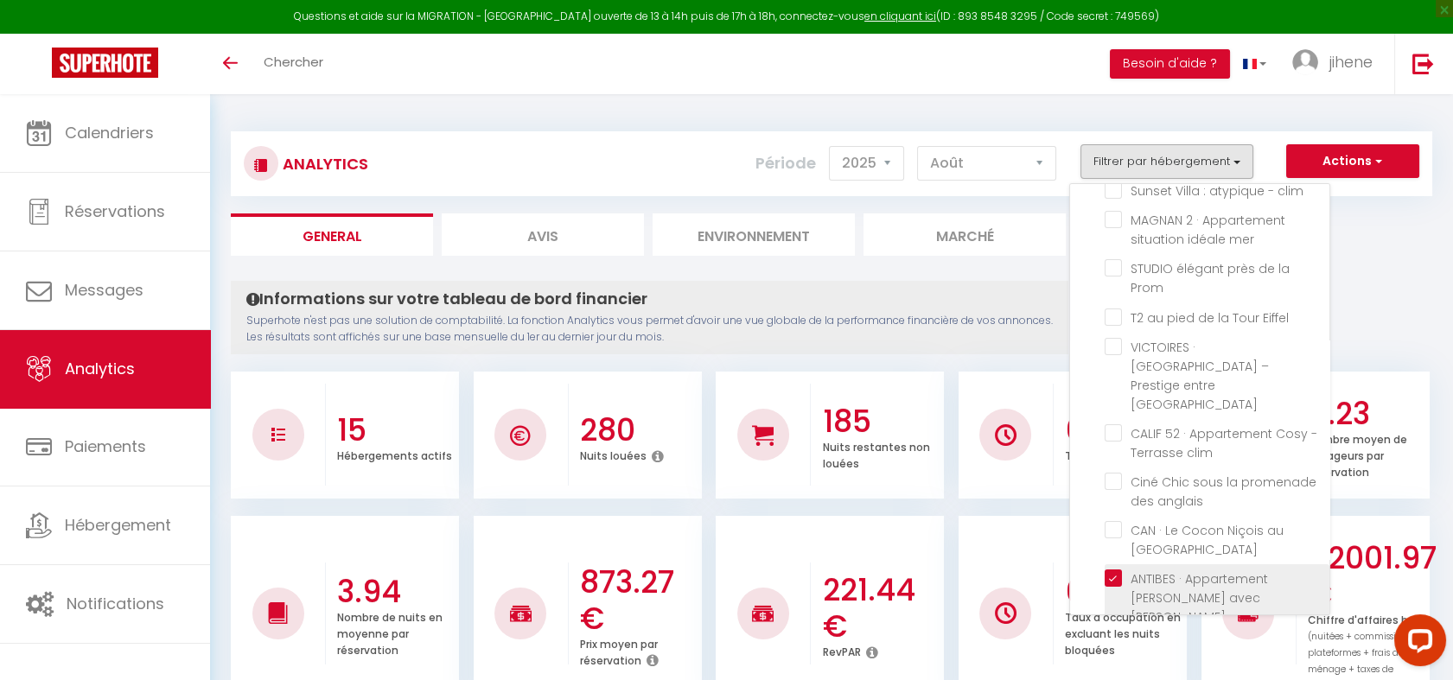
checkbox Eiffel "false"
checkbox Opéra "false"
checkbox clim "false"
checkbox anglais "false"
checkbox Clim "false"
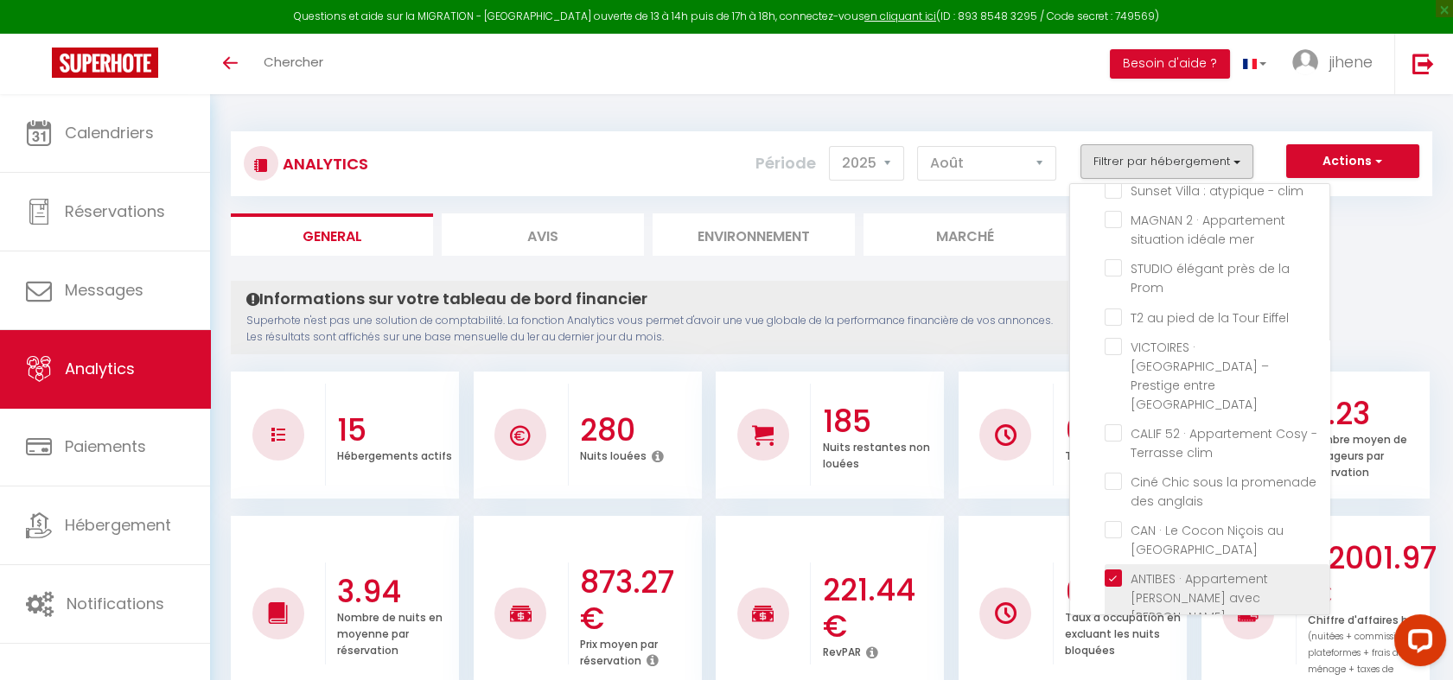
checkbox mer "false"
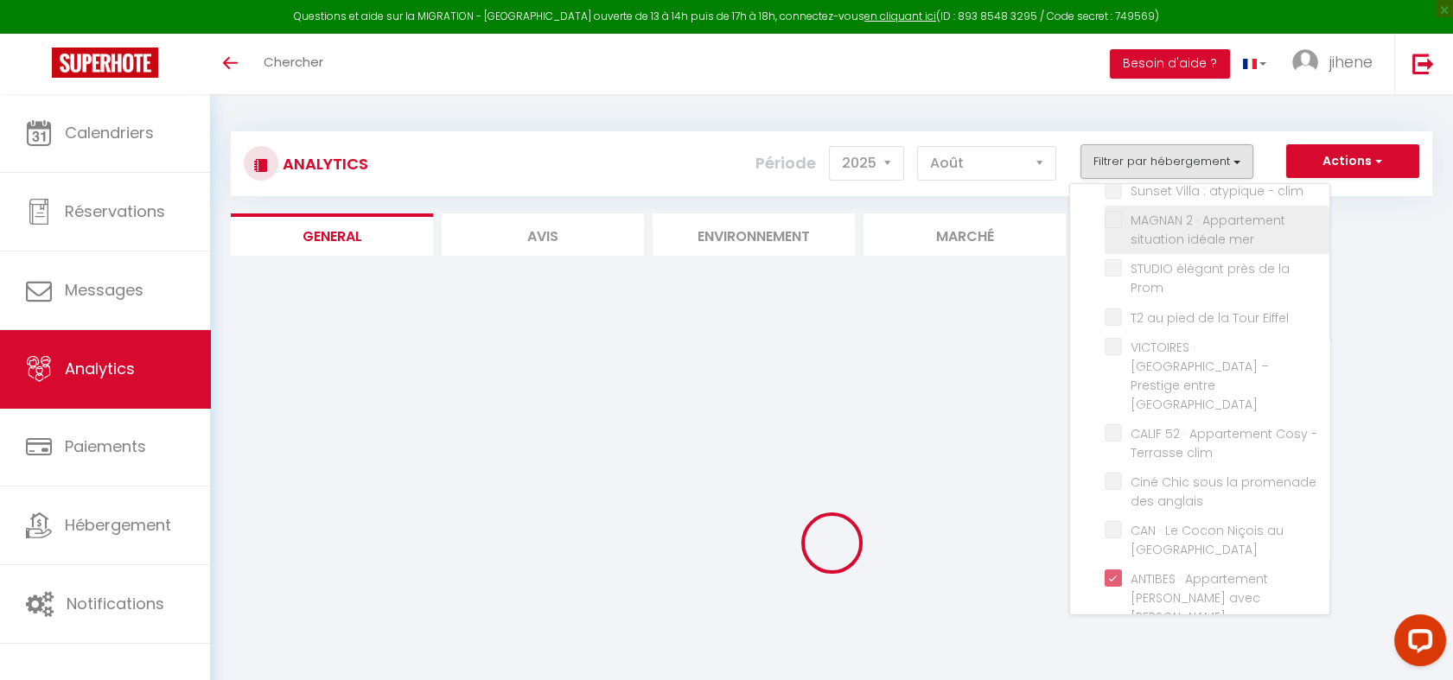
checkbox Parking "false"
checkbox Jacuzzi "false"
checkbox Clim "false"
checkbox Hypercentre "false"
checkbox couchages\) "false"
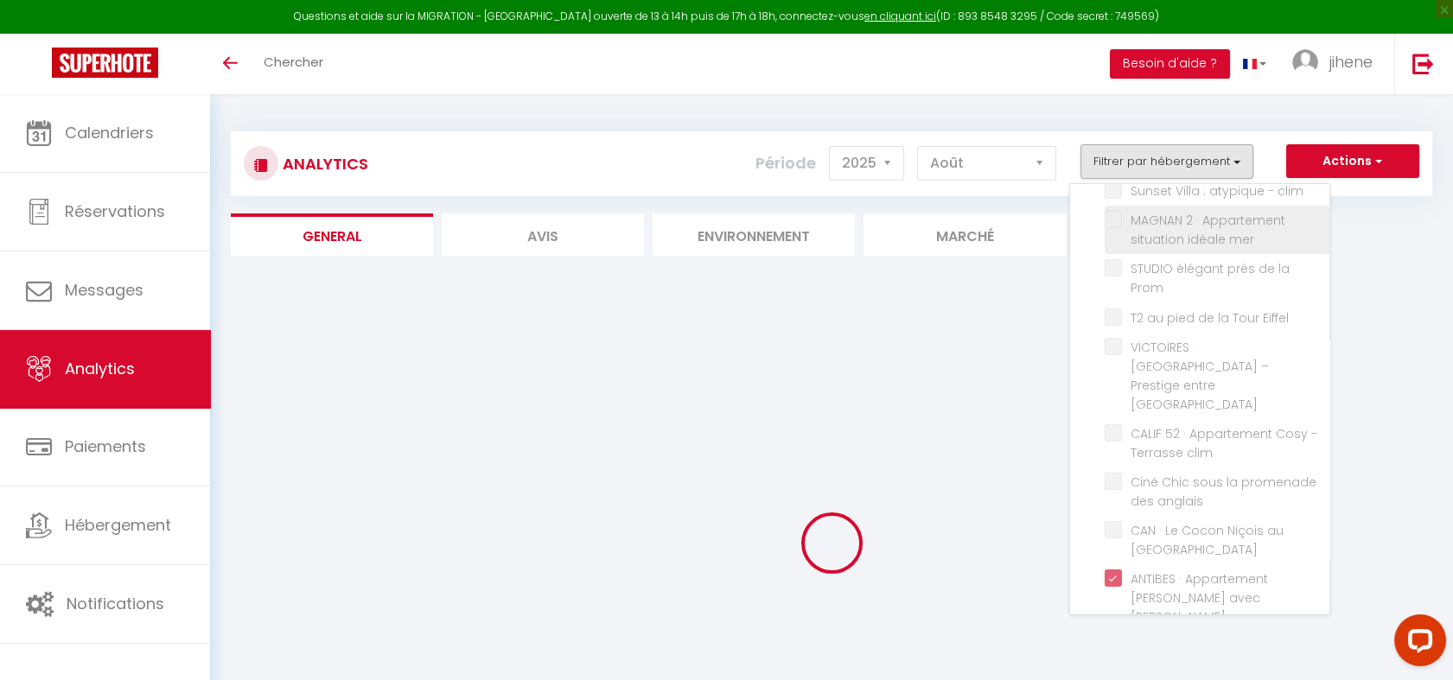
checkbox clim "false"
checkbox mer "false"
checkbox Prom "false"
checkbox Eiffel "false"
checkbox Opéra "false"
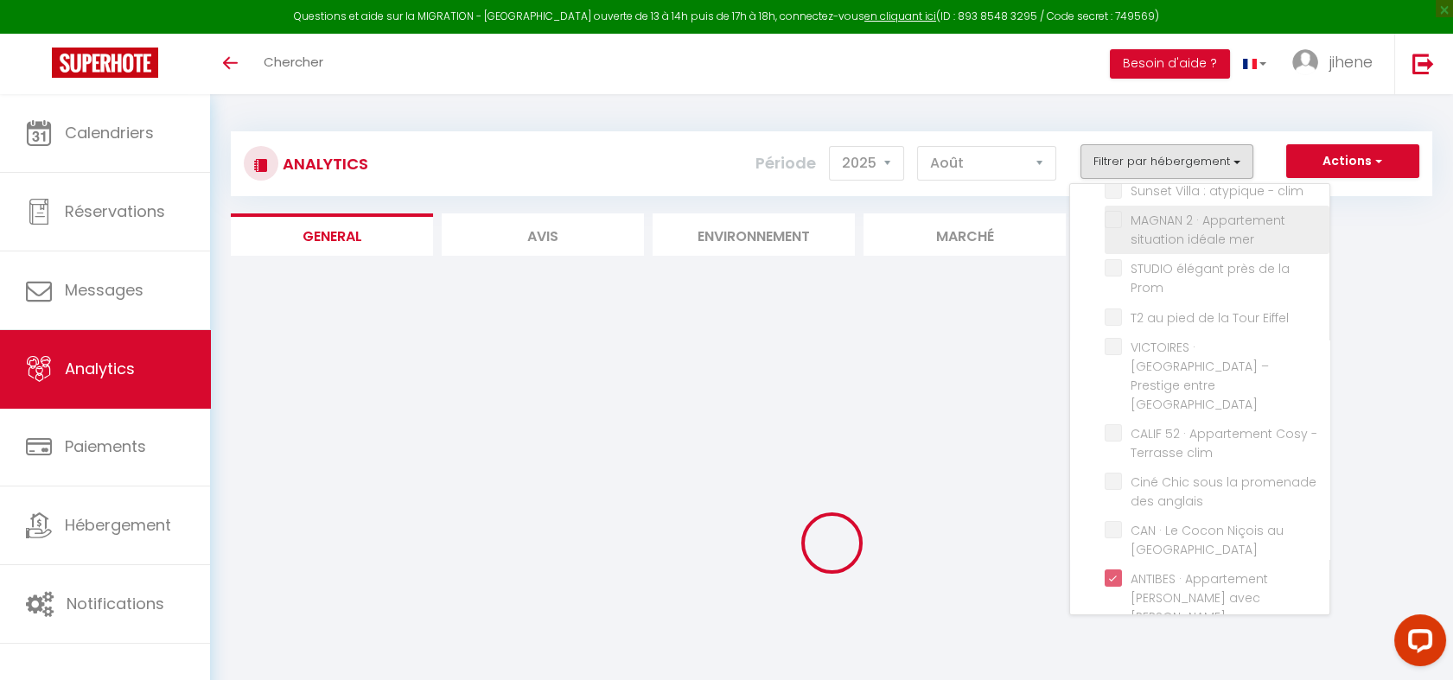
checkbox clim "false"
checkbox anglais "false"
checkbox Clim "false"
checkbox mer "false"
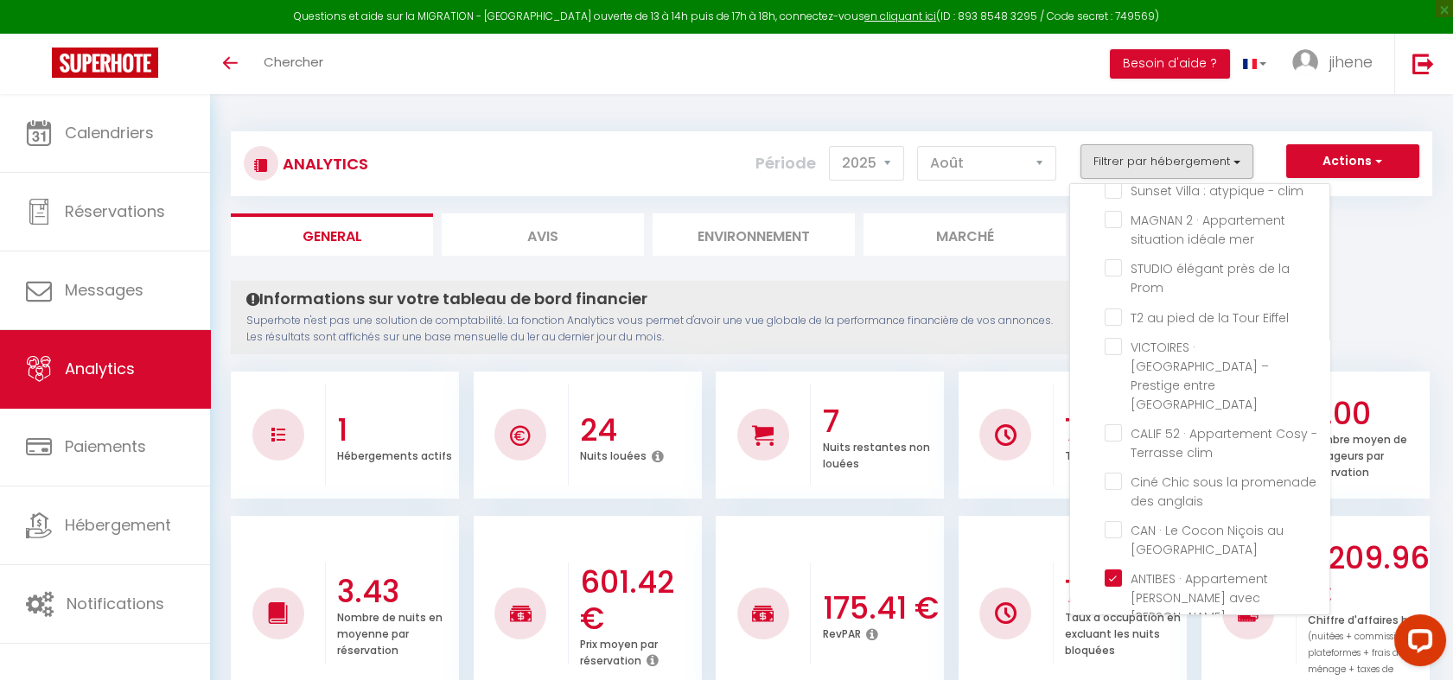
click at [1401, 252] on ul "General Avis Environnement Marché" at bounding box center [831, 234] width 1201 height 42
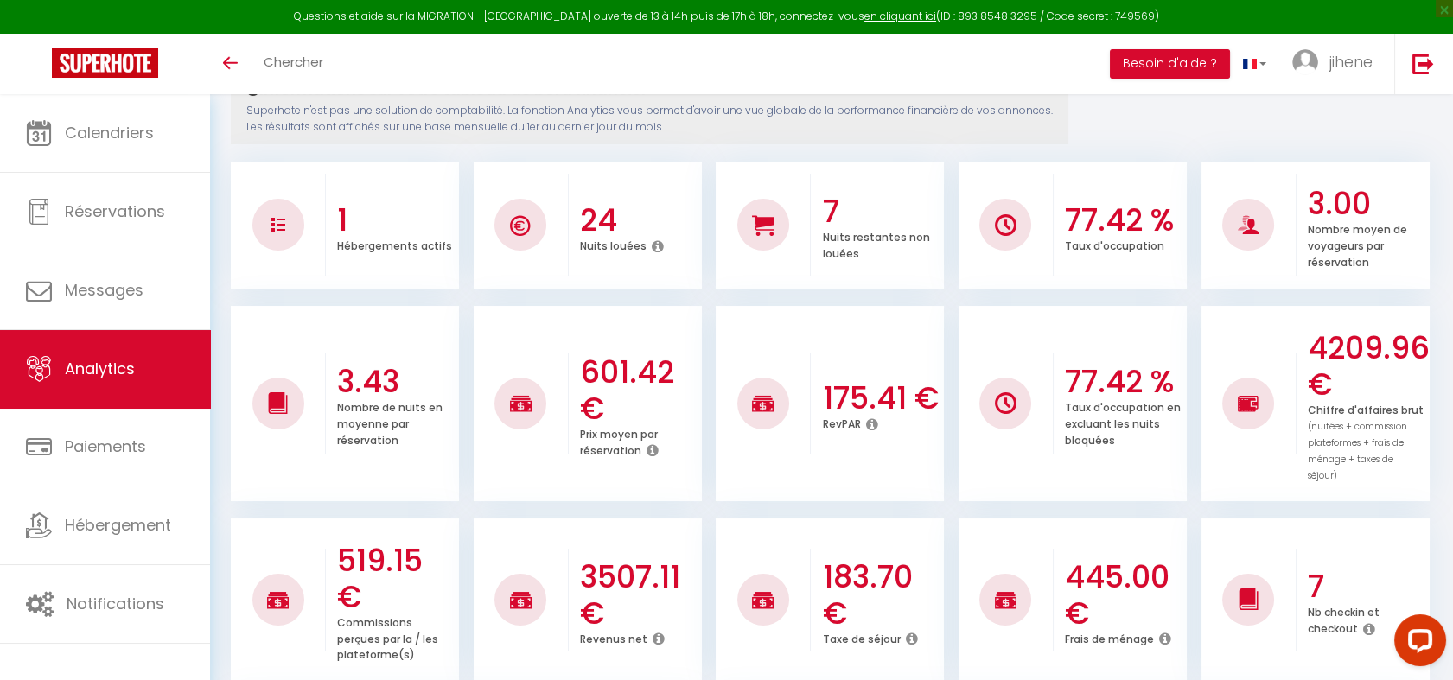
scroll to position [0, 0]
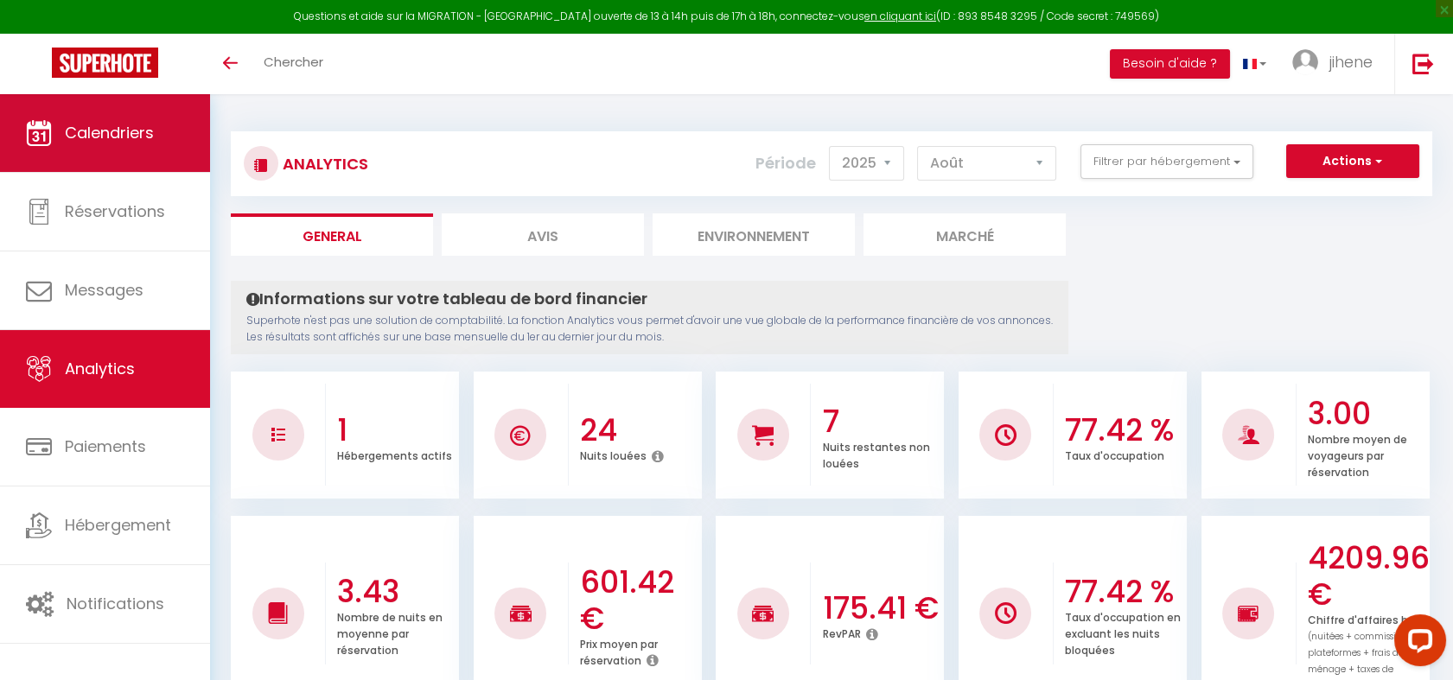
click at [138, 111] on link "Calendriers" at bounding box center [105, 133] width 210 height 78
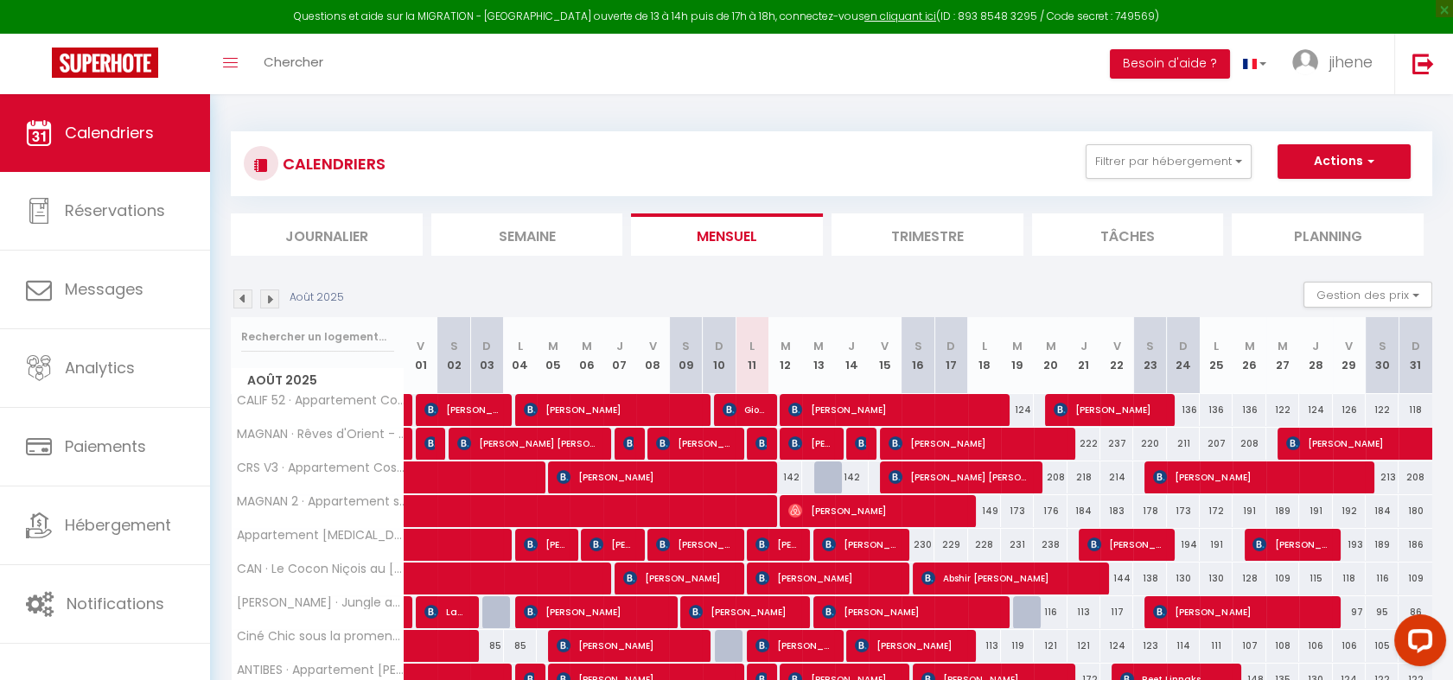
scroll to position [106, 0]
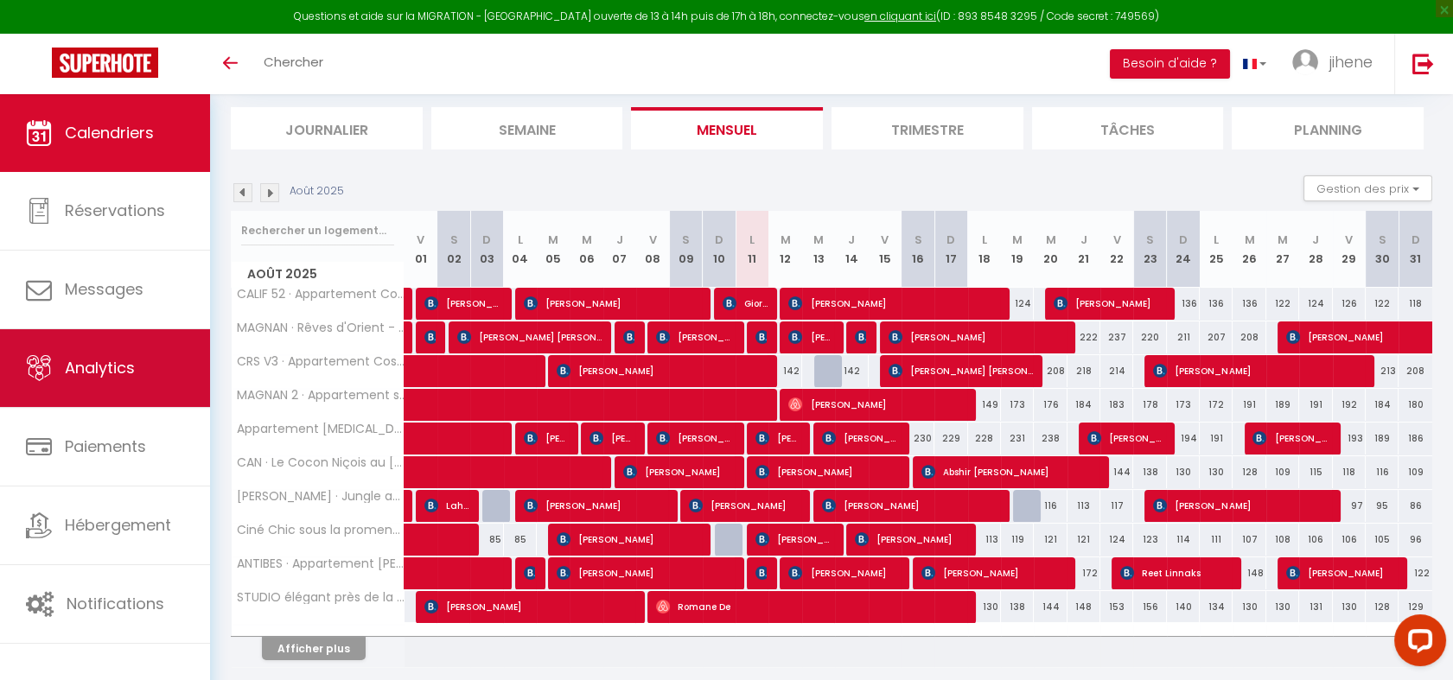
click at [111, 390] on link "Analytics" at bounding box center [105, 368] width 210 height 78
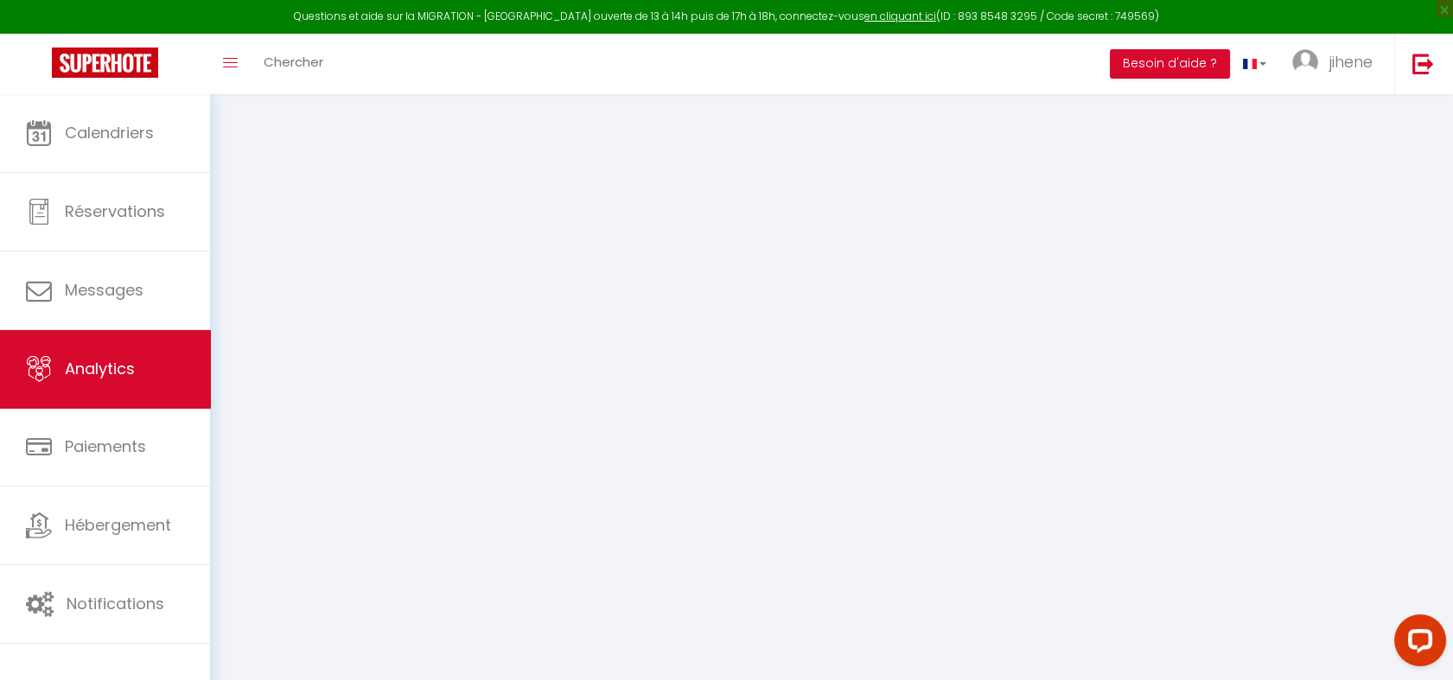
select select "2025"
select select "8"
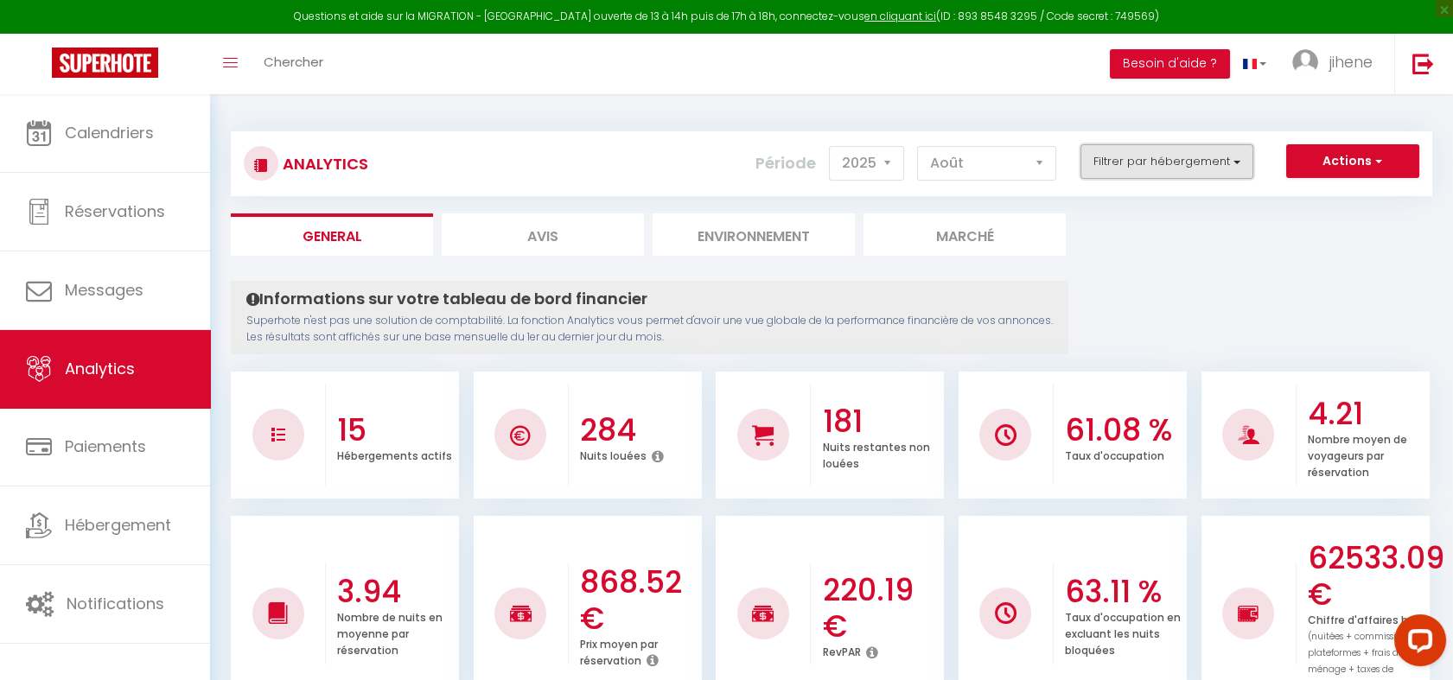
click at [1167, 169] on button "Filtrer par hébergement" at bounding box center [1166, 161] width 173 height 35
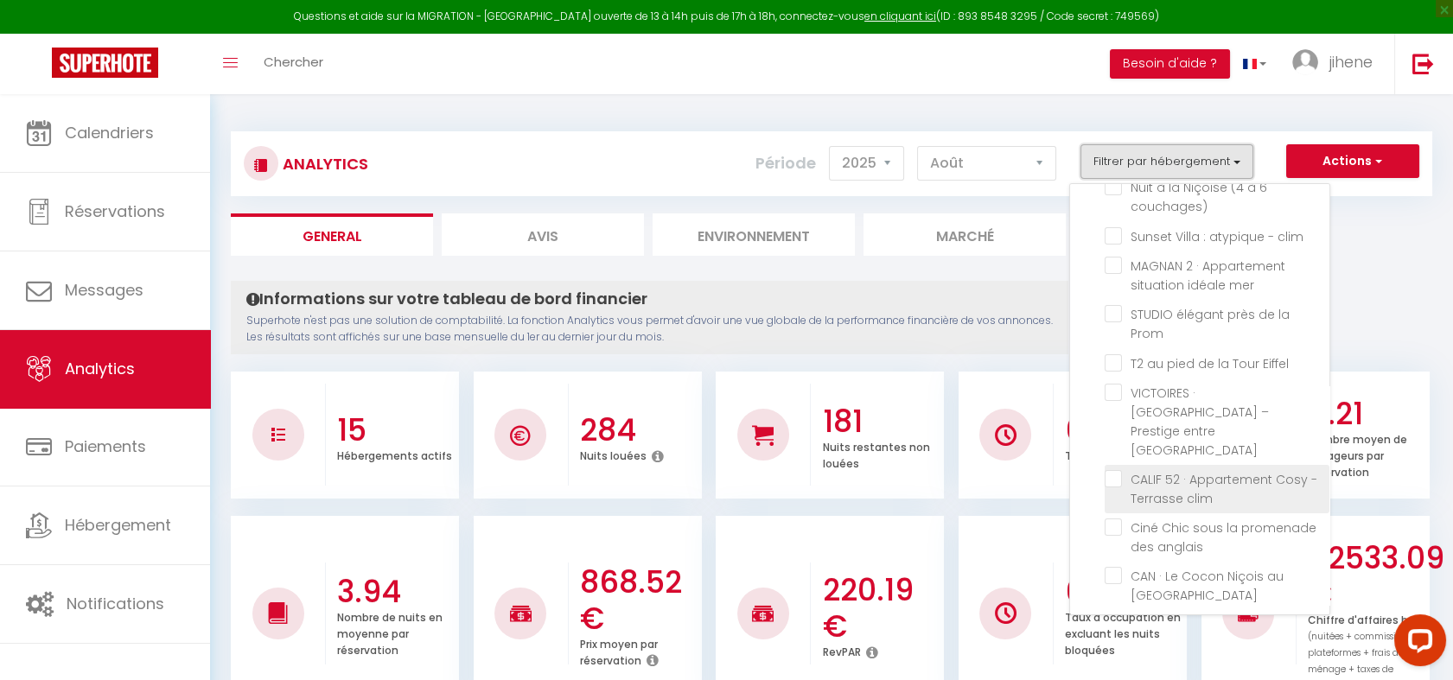
scroll to position [242, 0]
click at [1112, 611] on Piscine "checkbox" at bounding box center [1216, 619] width 225 height 17
checkbox Piscine "true"
checkbox Parking "false"
checkbox Jacuzzi "false"
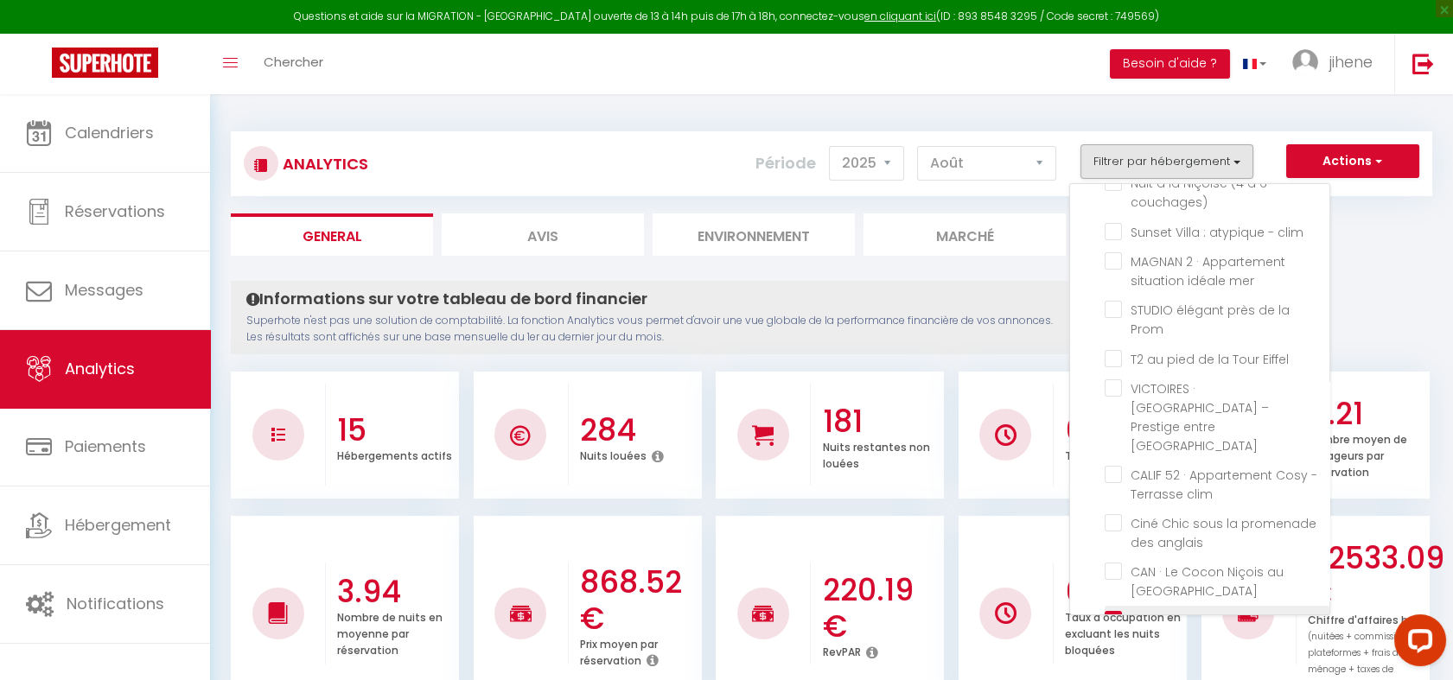
checkbox Clim "false"
checkbox Hypercentre "false"
checkbox couchages\) "false"
checkbox clim "false"
checkbox mer "false"
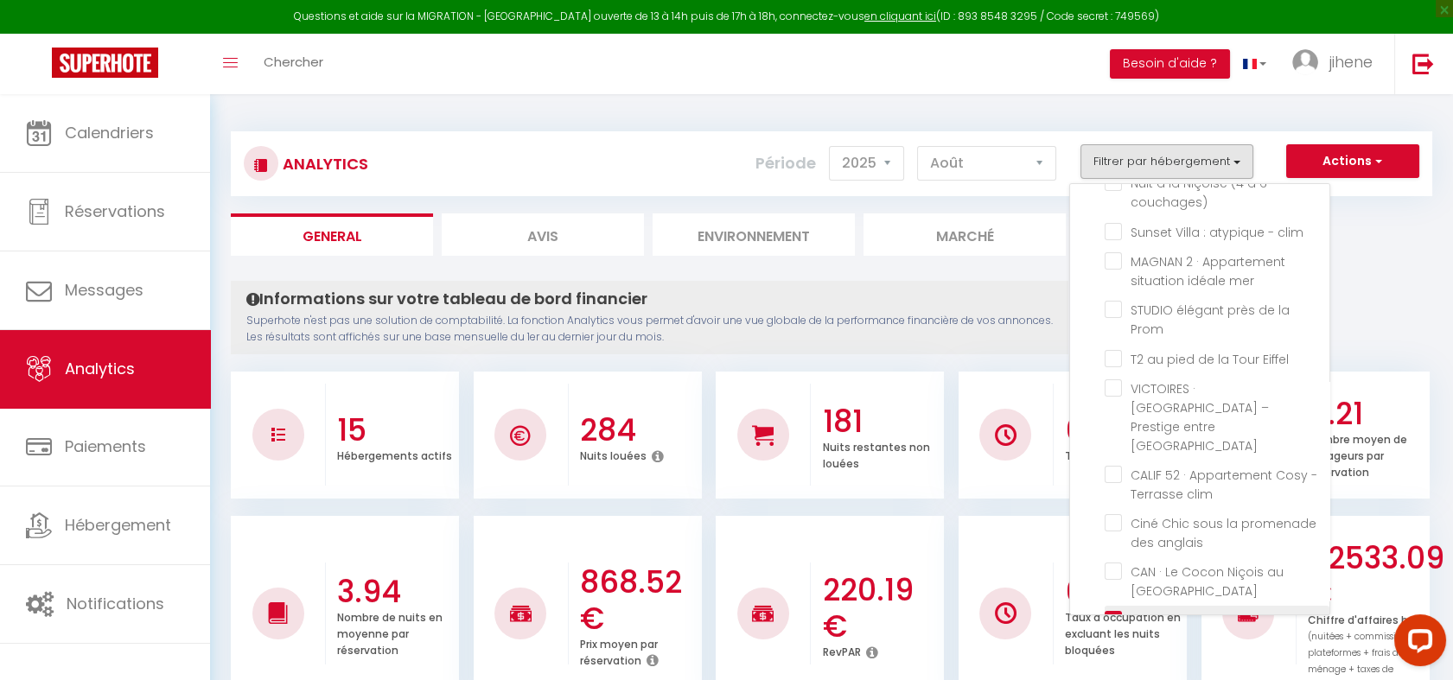
checkbox Prom "false"
checkbox Eiffel "false"
checkbox Opéra "false"
checkbox clim "false"
checkbox anglais "false"
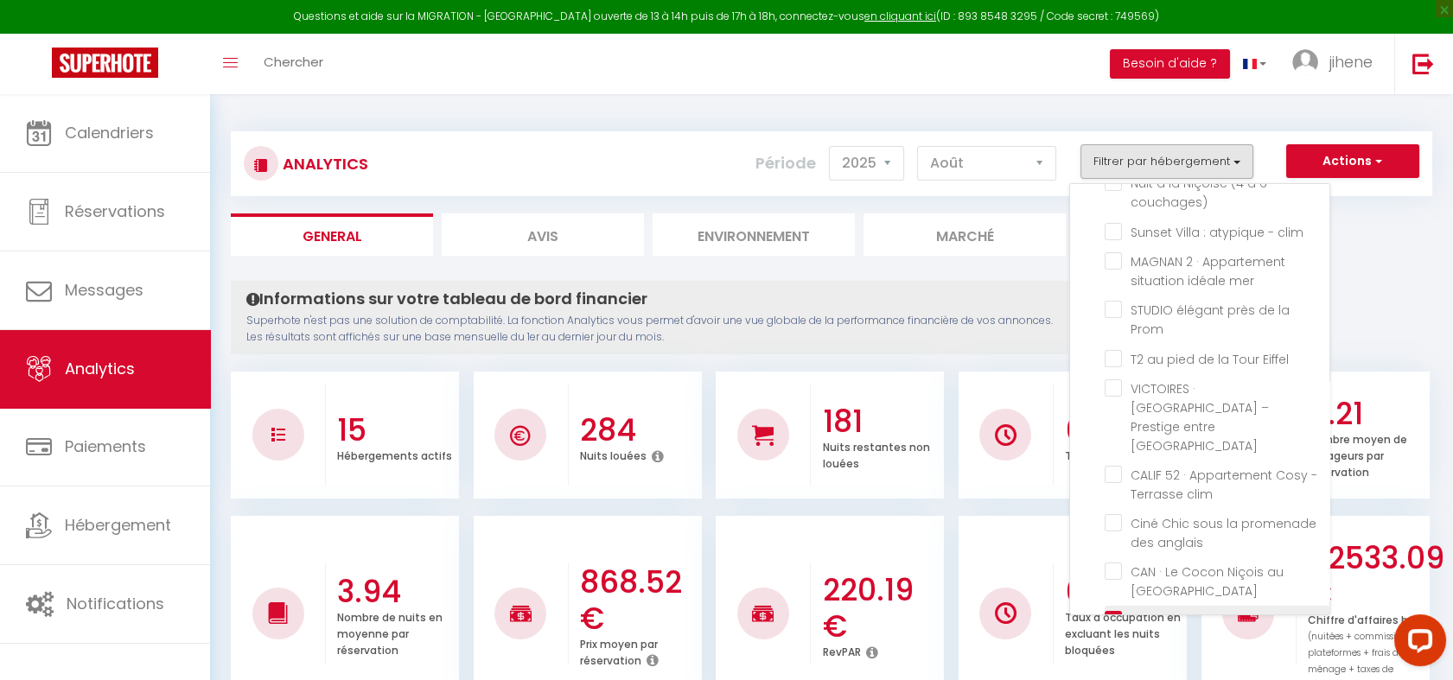
checkbox Clim "false"
checkbox mer "false"
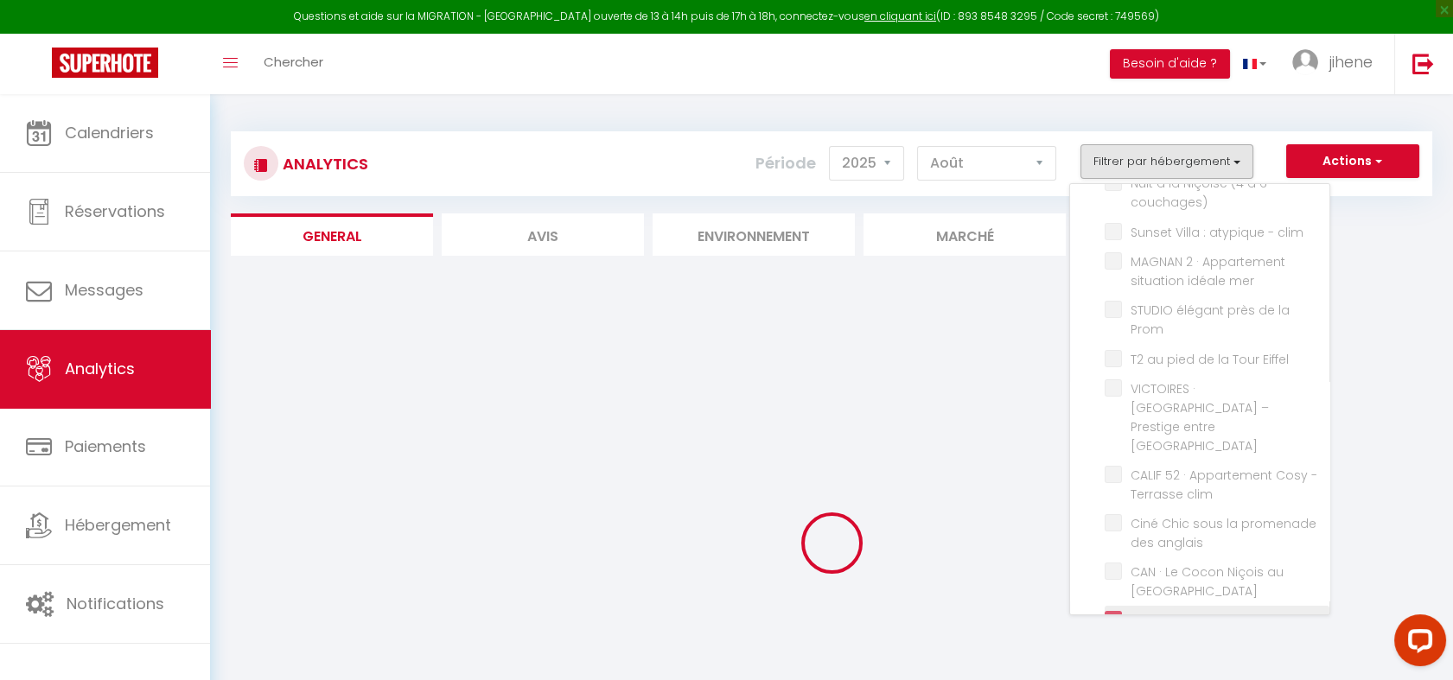
checkbox Parking "false"
checkbox Jacuzzi "false"
checkbox Clim "false"
checkbox Hypercentre "false"
checkbox couchages\) "false"
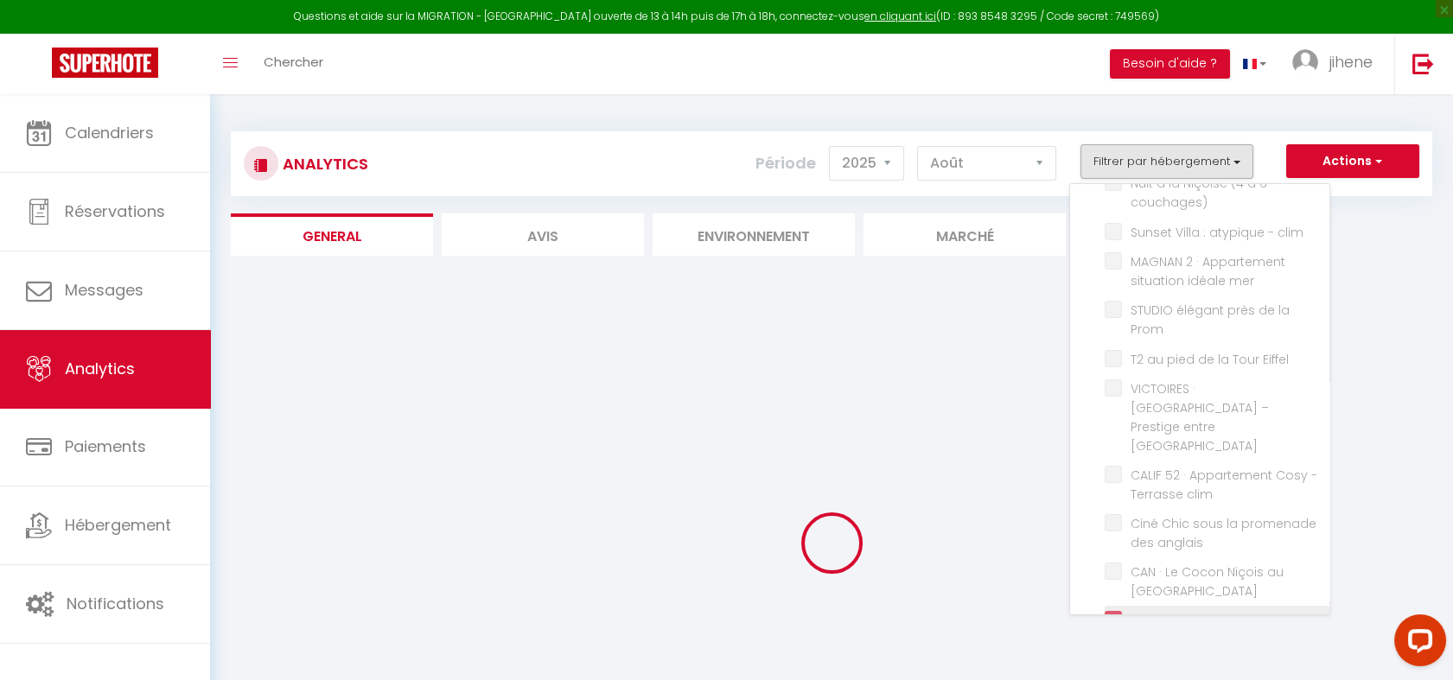
checkbox clim "false"
checkbox mer "false"
checkbox Prom "false"
checkbox Eiffel "false"
checkbox Opéra "false"
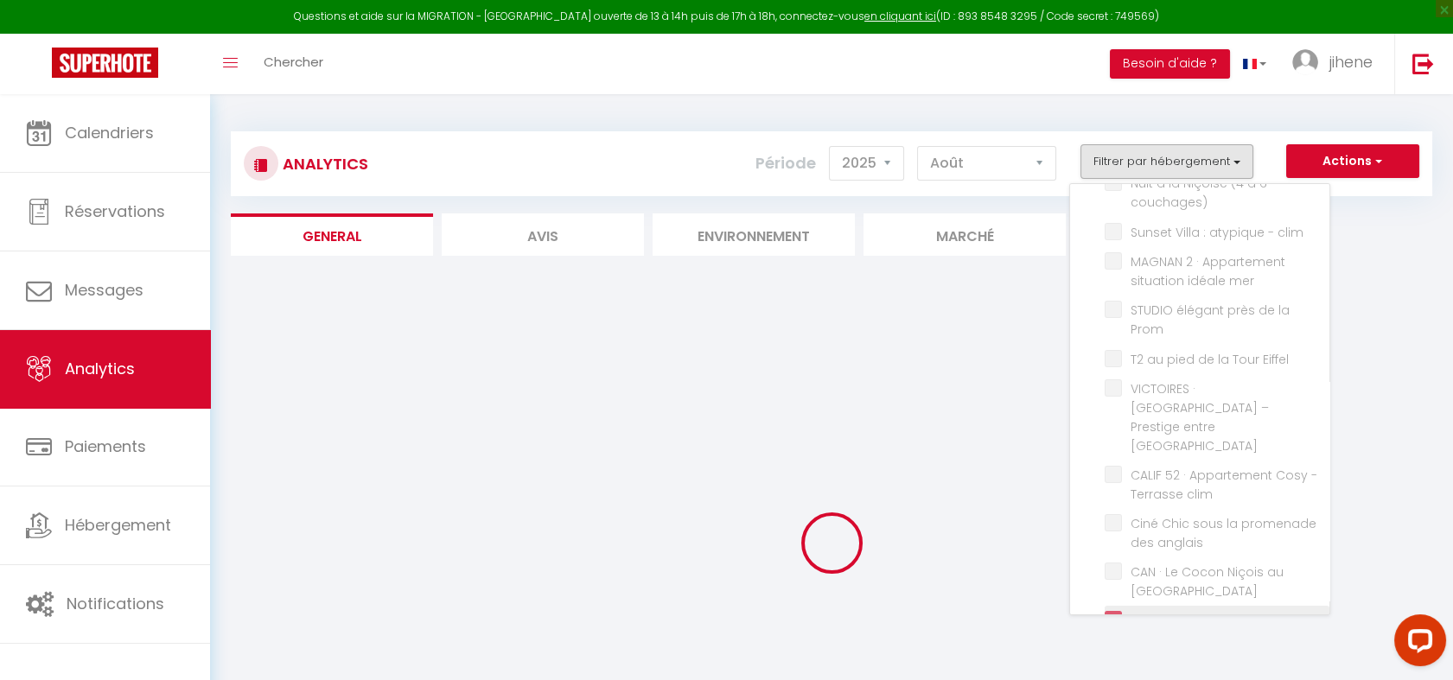
checkbox clim "false"
checkbox anglais "false"
checkbox Clim "false"
checkbox mer "false"
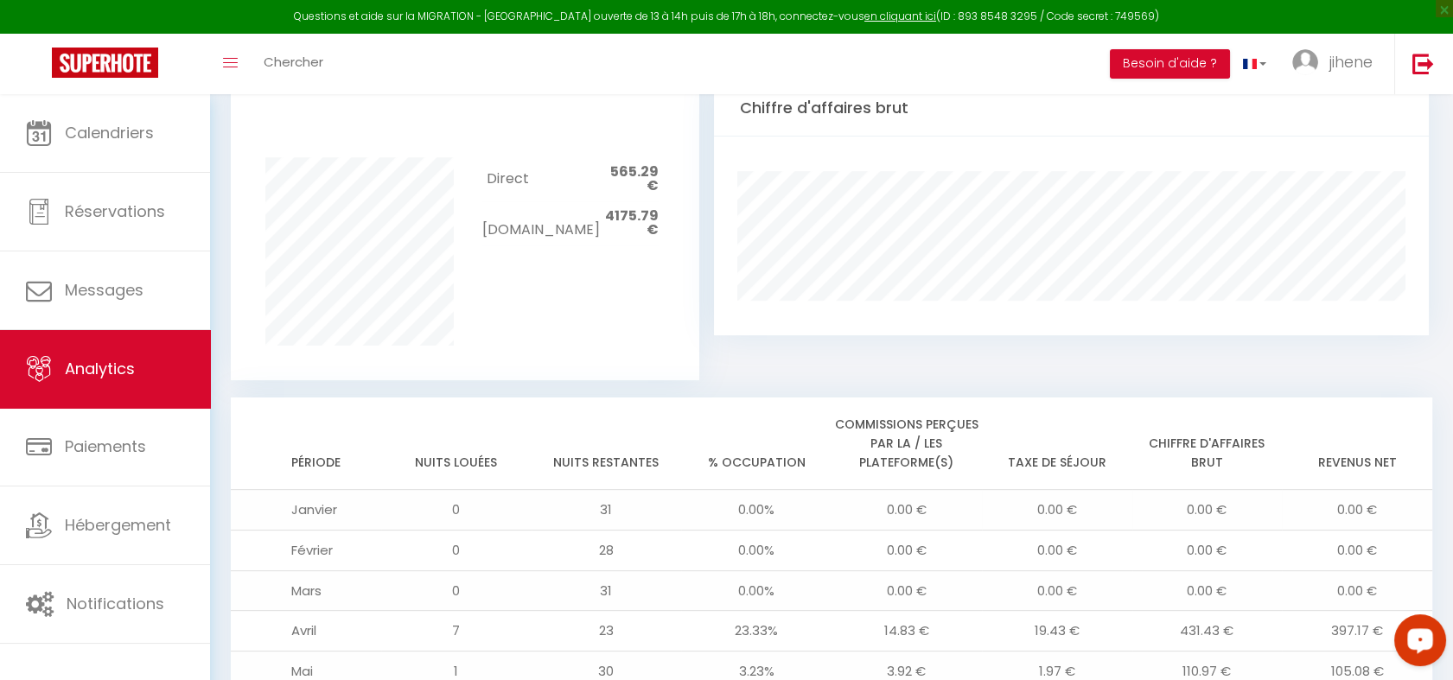
scroll to position [1467, 0]
